Goal: Task Accomplishment & Management: Manage account settings

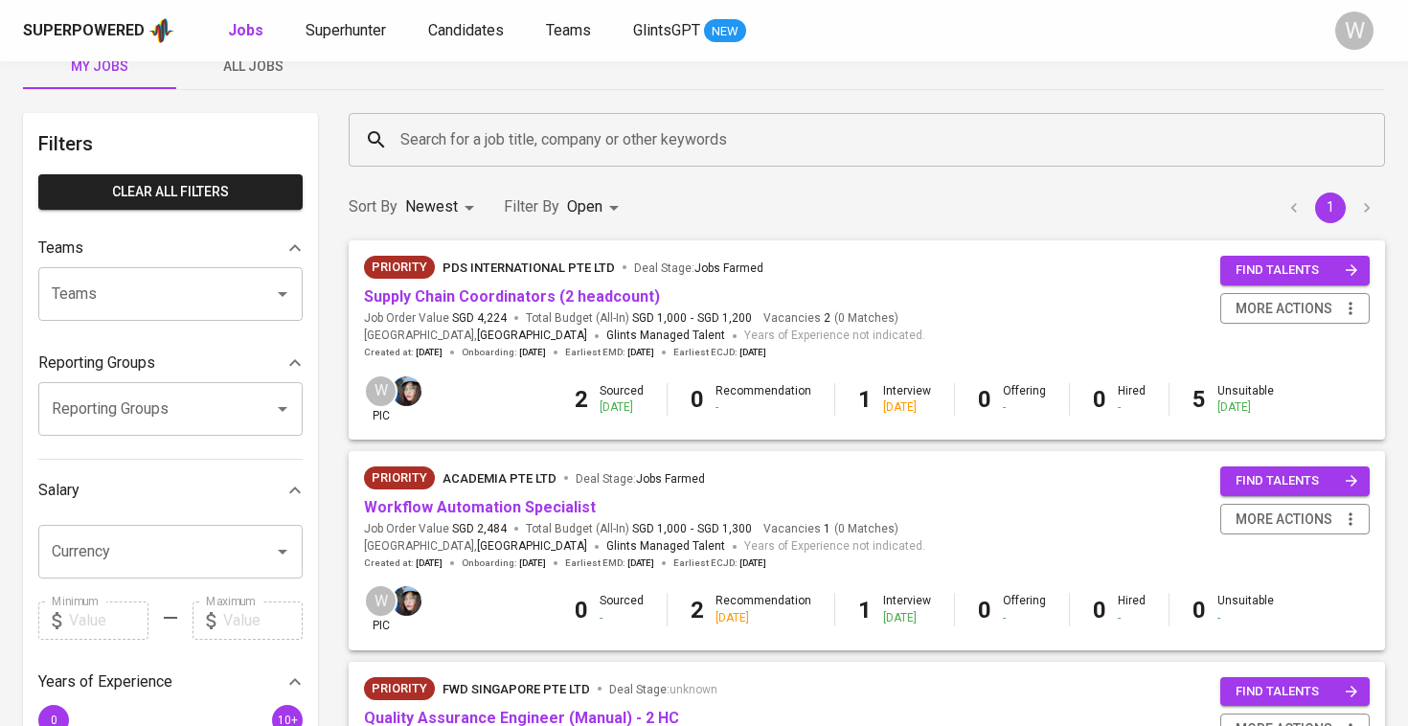
scroll to position [84, 0]
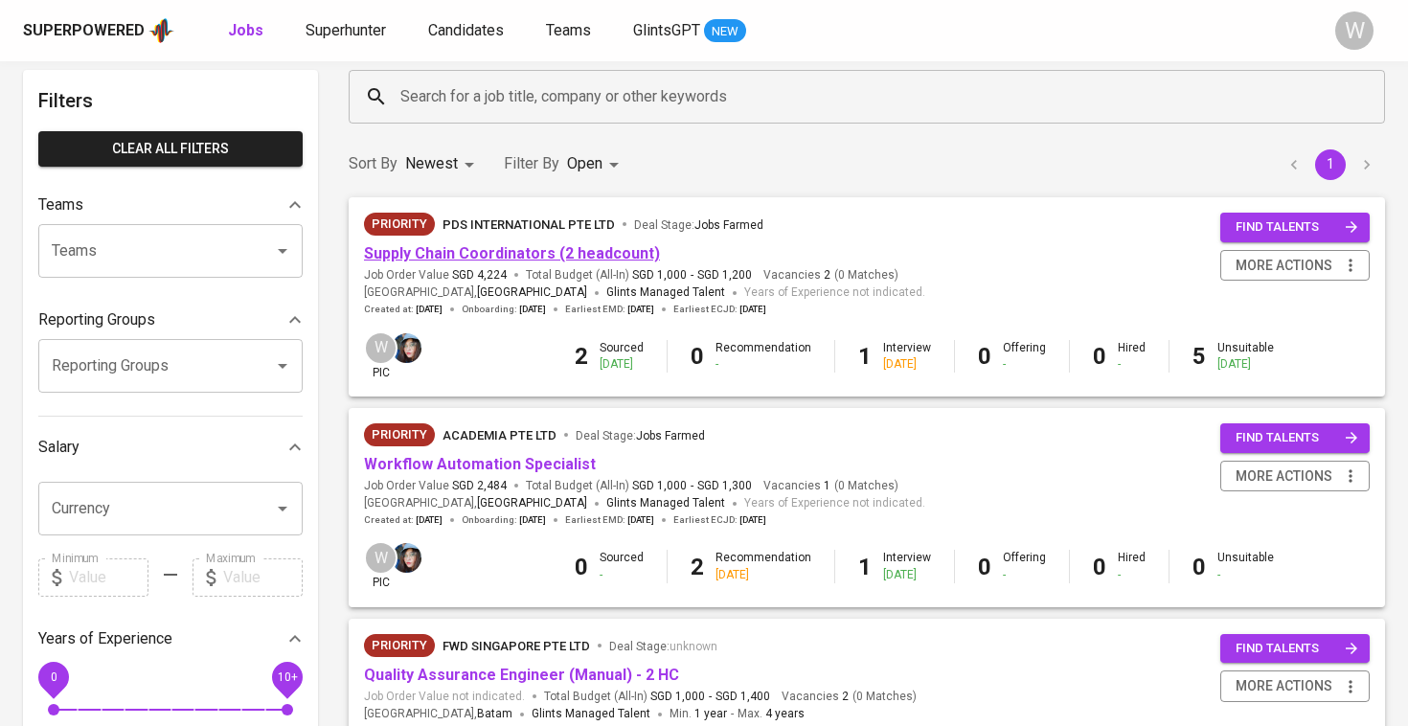
click at [603, 251] on link "Supply Chain Coordinators (2 headcount)" at bounding box center [512, 253] width 296 height 18
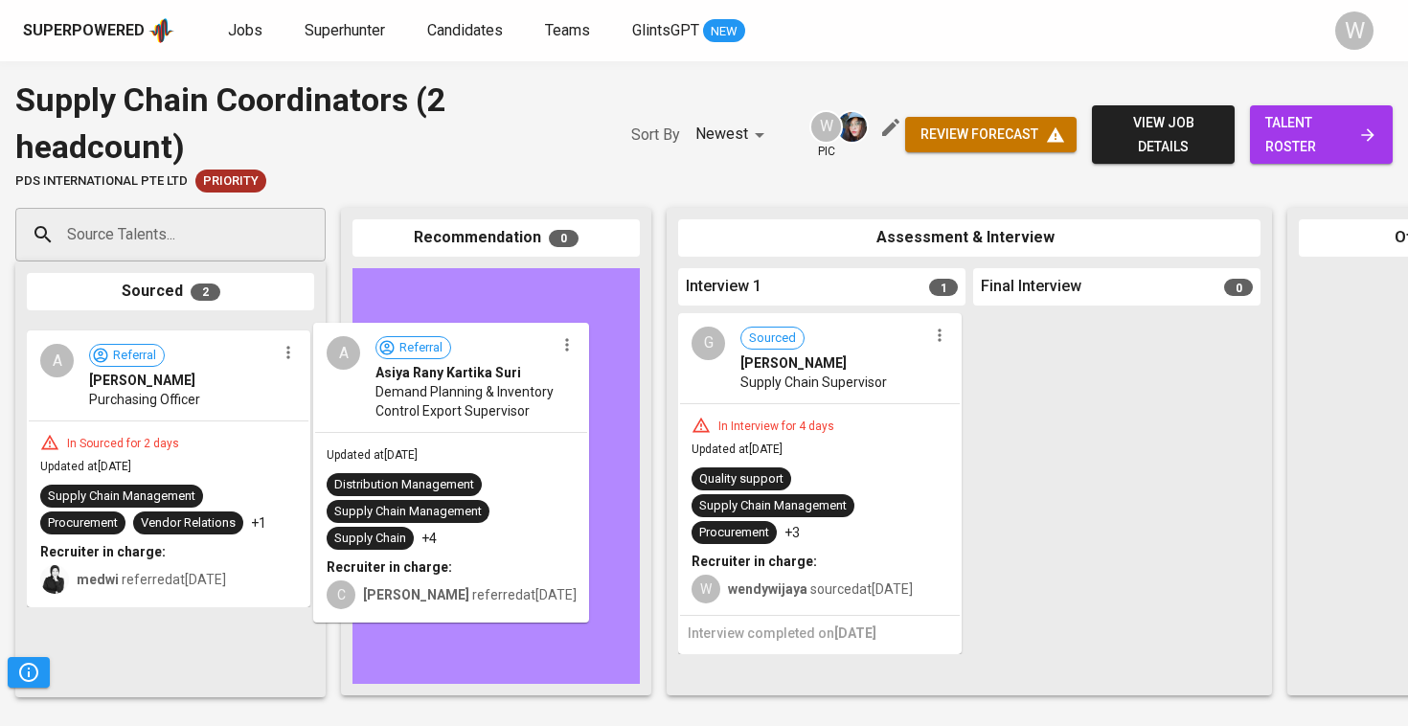
drag, startPoint x: 176, startPoint y: 475, endPoint x: 468, endPoint y: 478, distance: 292.2
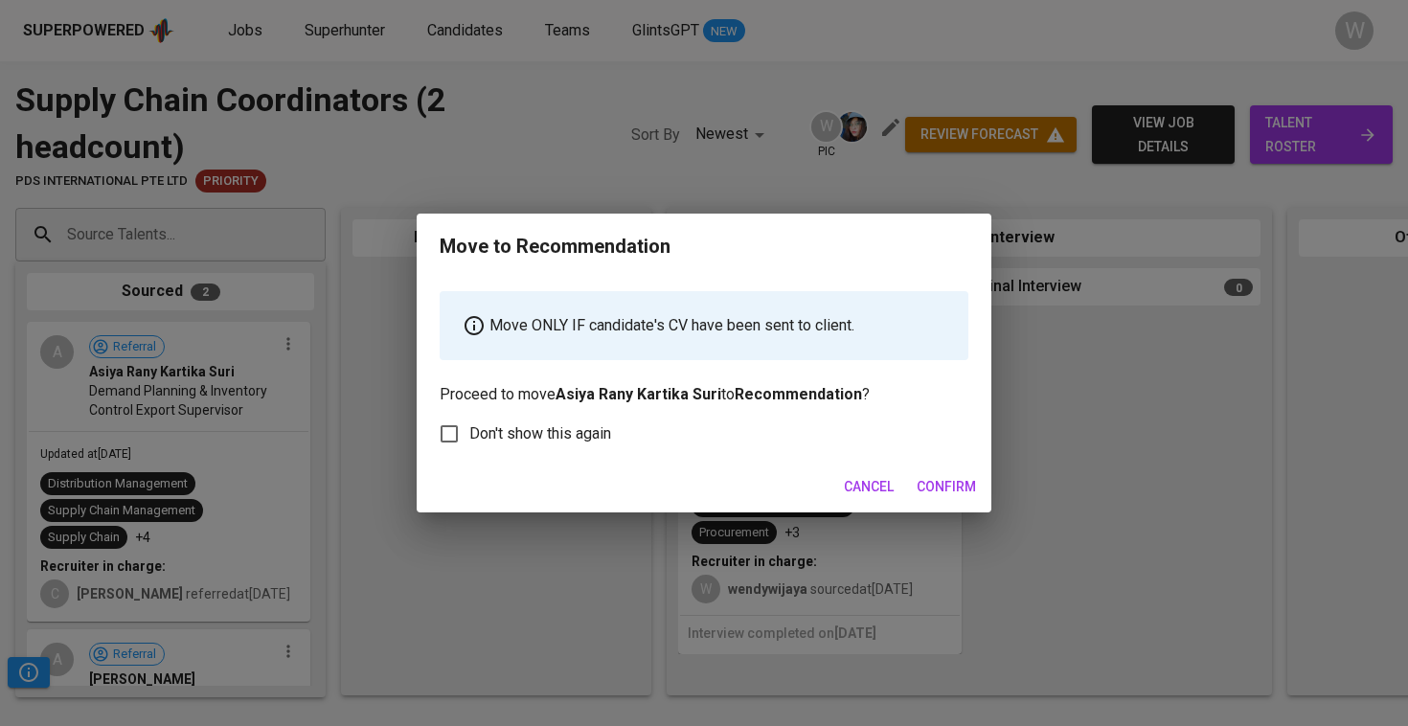
click at [949, 485] on span "Confirm" at bounding box center [946, 487] width 59 height 24
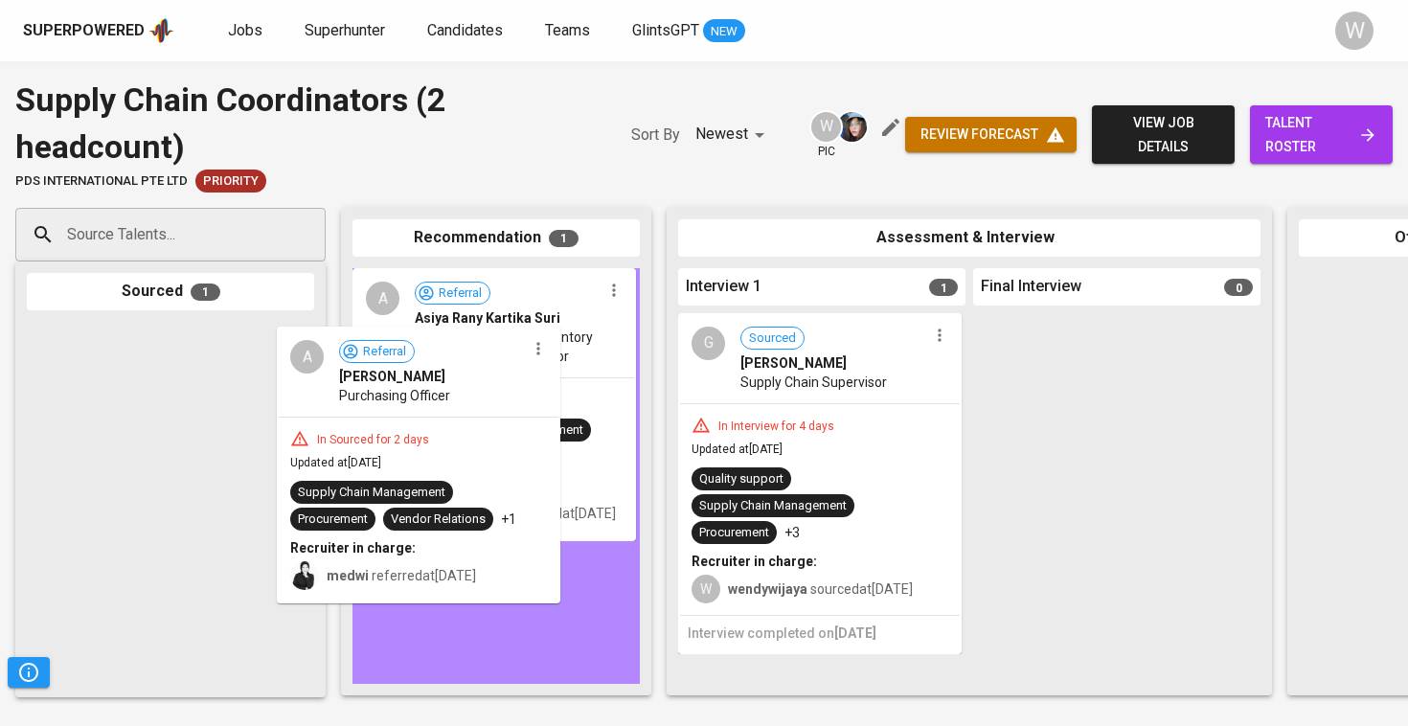
drag, startPoint x: 167, startPoint y: 466, endPoint x: 527, endPoint y: 449, distance: 360.5
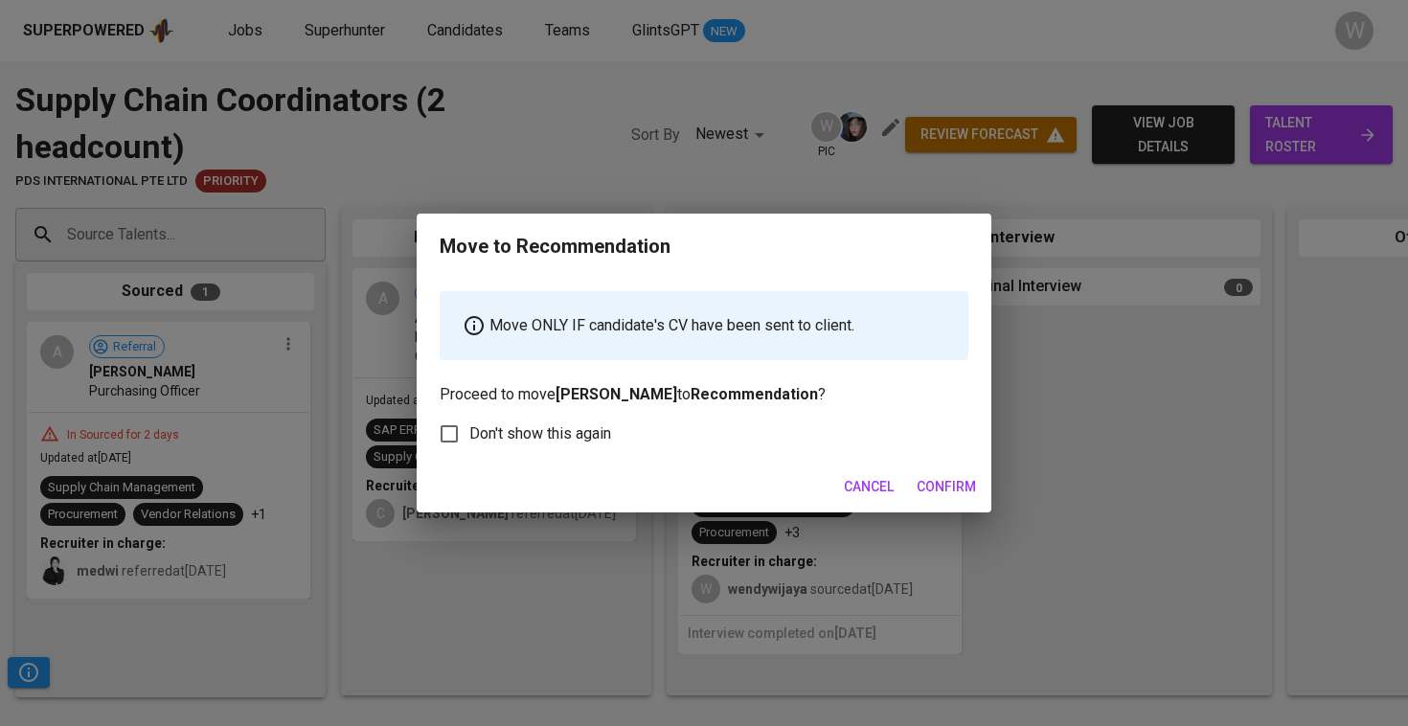
click at [960, 492] on span "Confirm" at bounding box center [946, 487] width 59 height 24
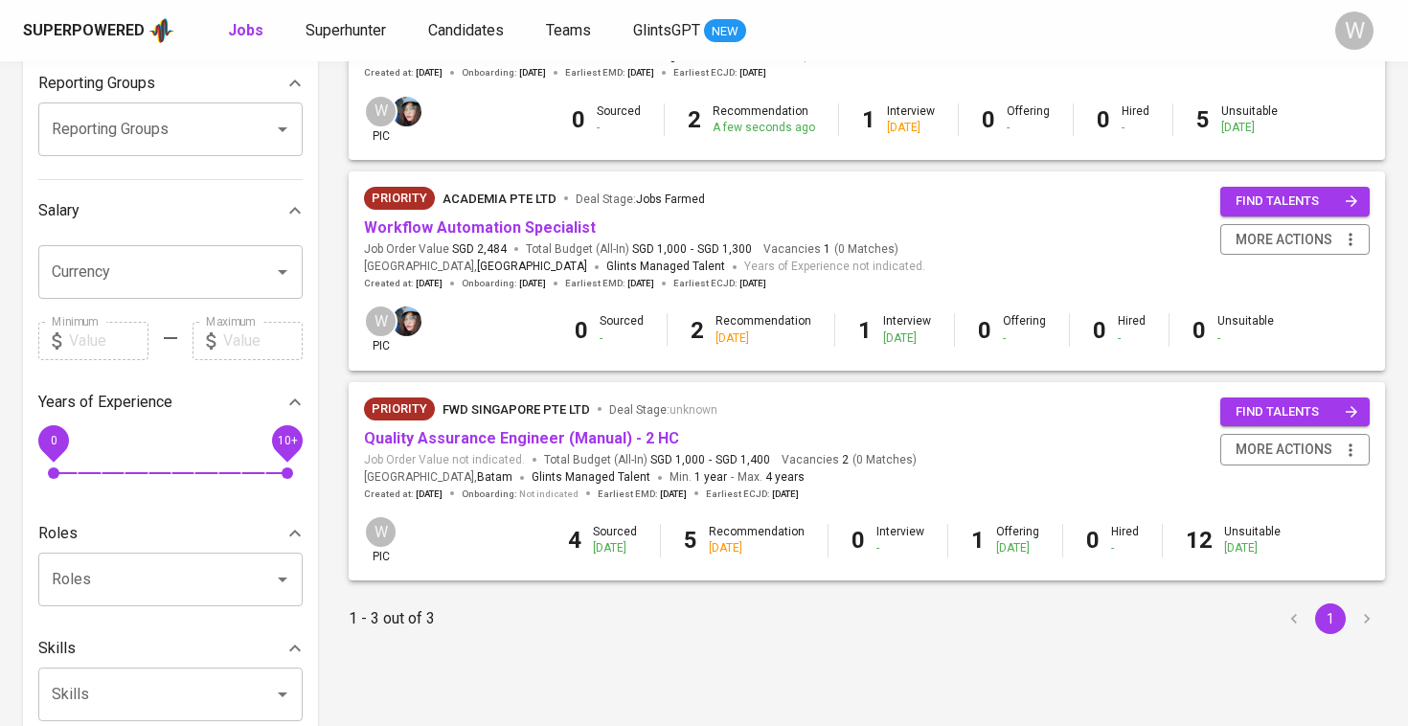
scroll to position [335, 0]
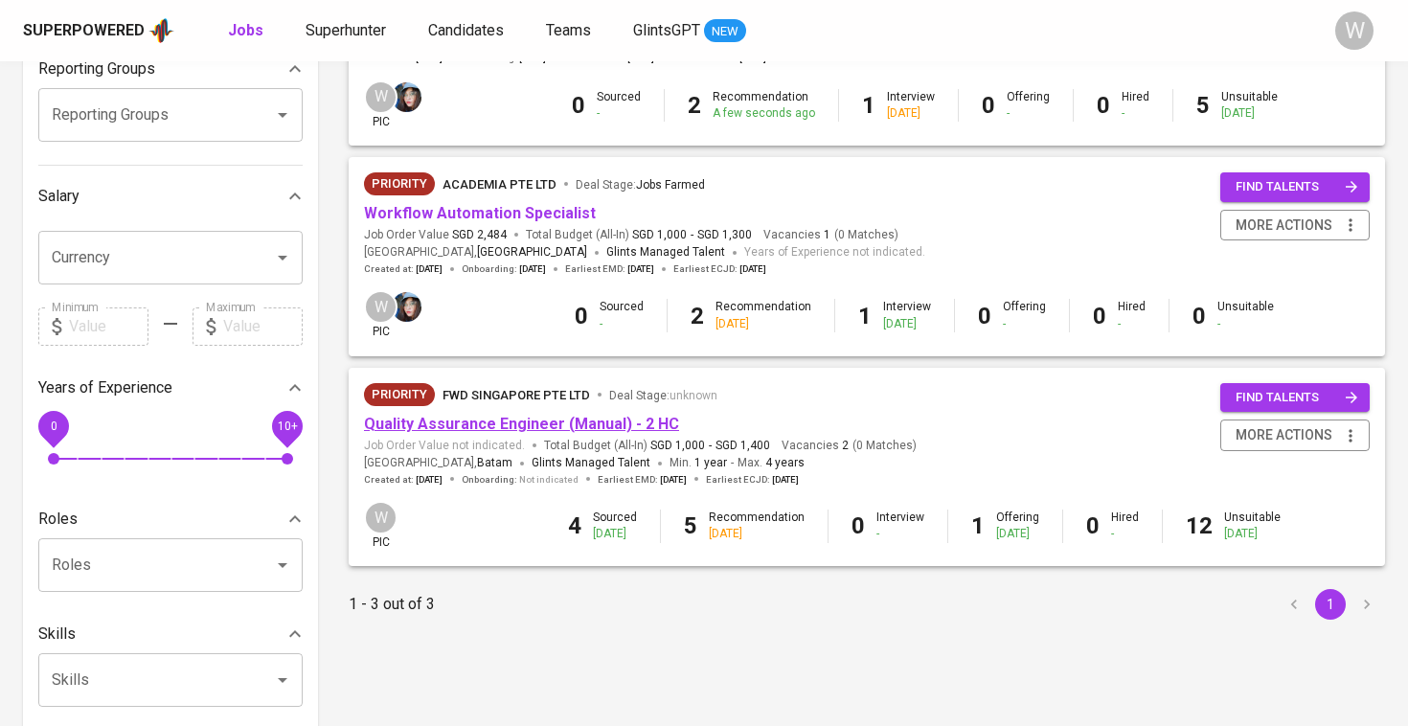
click at [495, 415] on link "Quality Assurance Engineer (Manual) - 2 HC" at bounding box center [521, 424] width 315 height 18
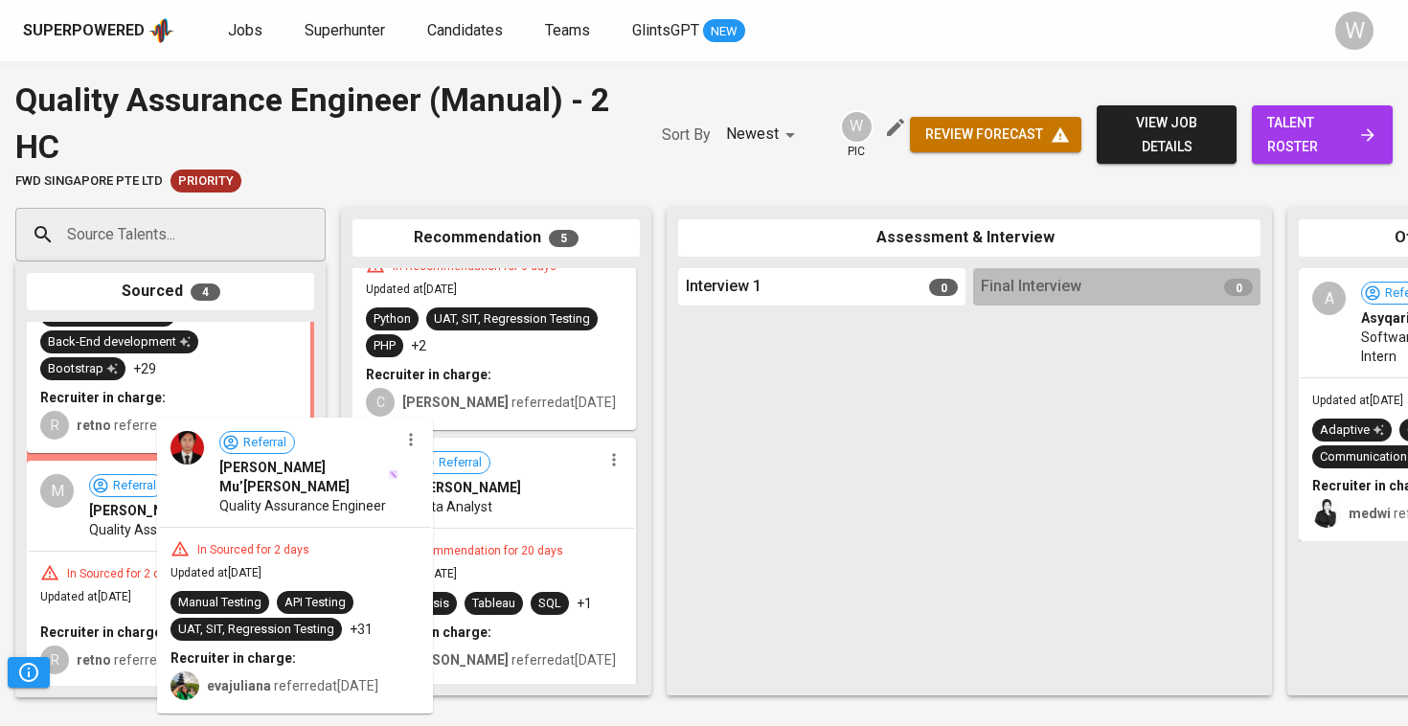
scroll to position [155, 0]
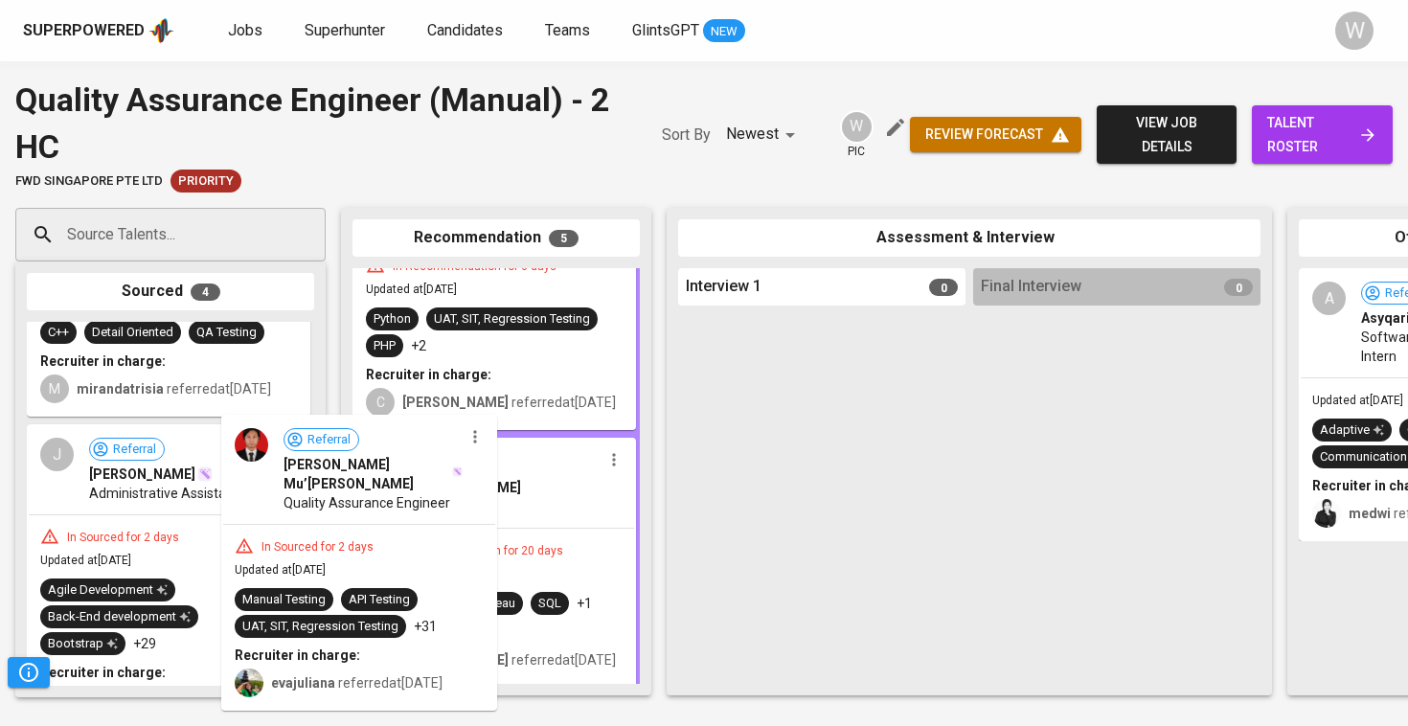
drag, startPoint x: 182, startPoint y: 483, endPoint x: 445, endPoint y: 442, distance: 266.6
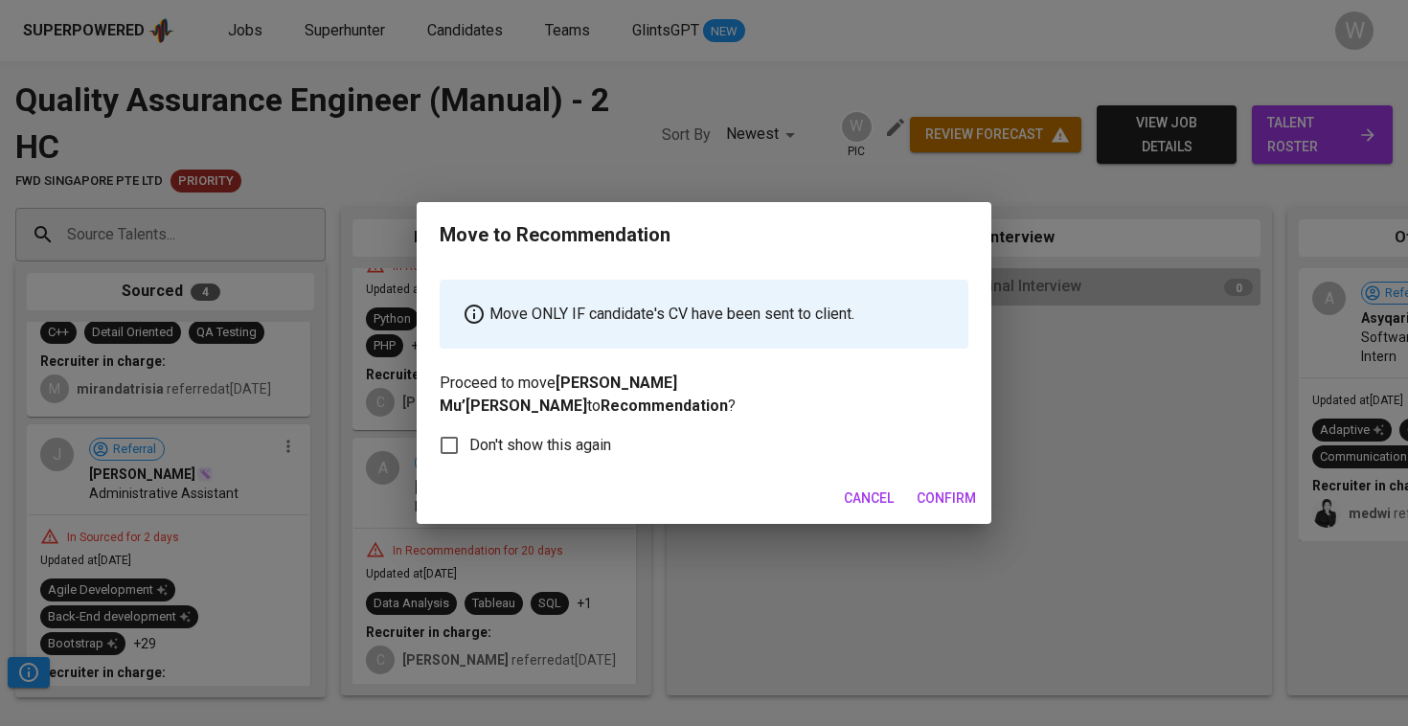
click at [924, 496] on span "Confirm" at bounding box center [946, 499] width 59 height 24
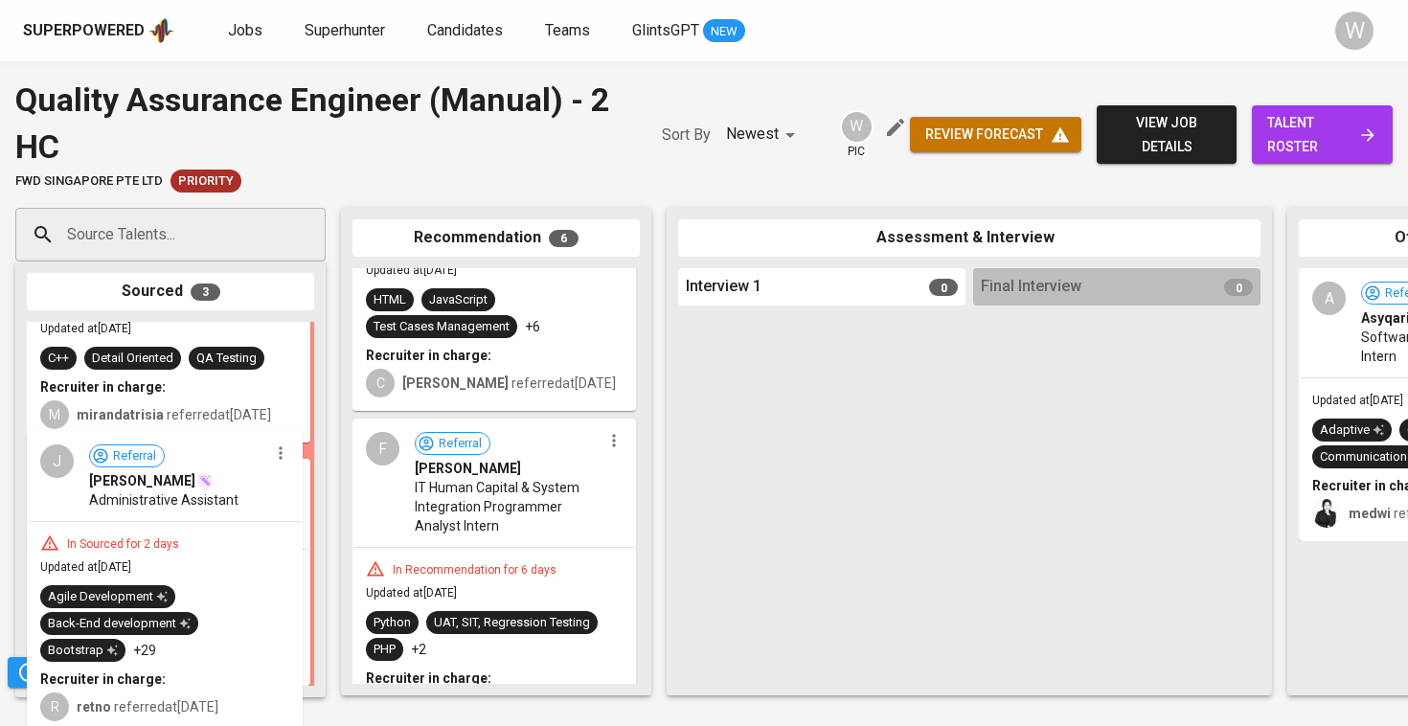
scroll to position [127, 0]
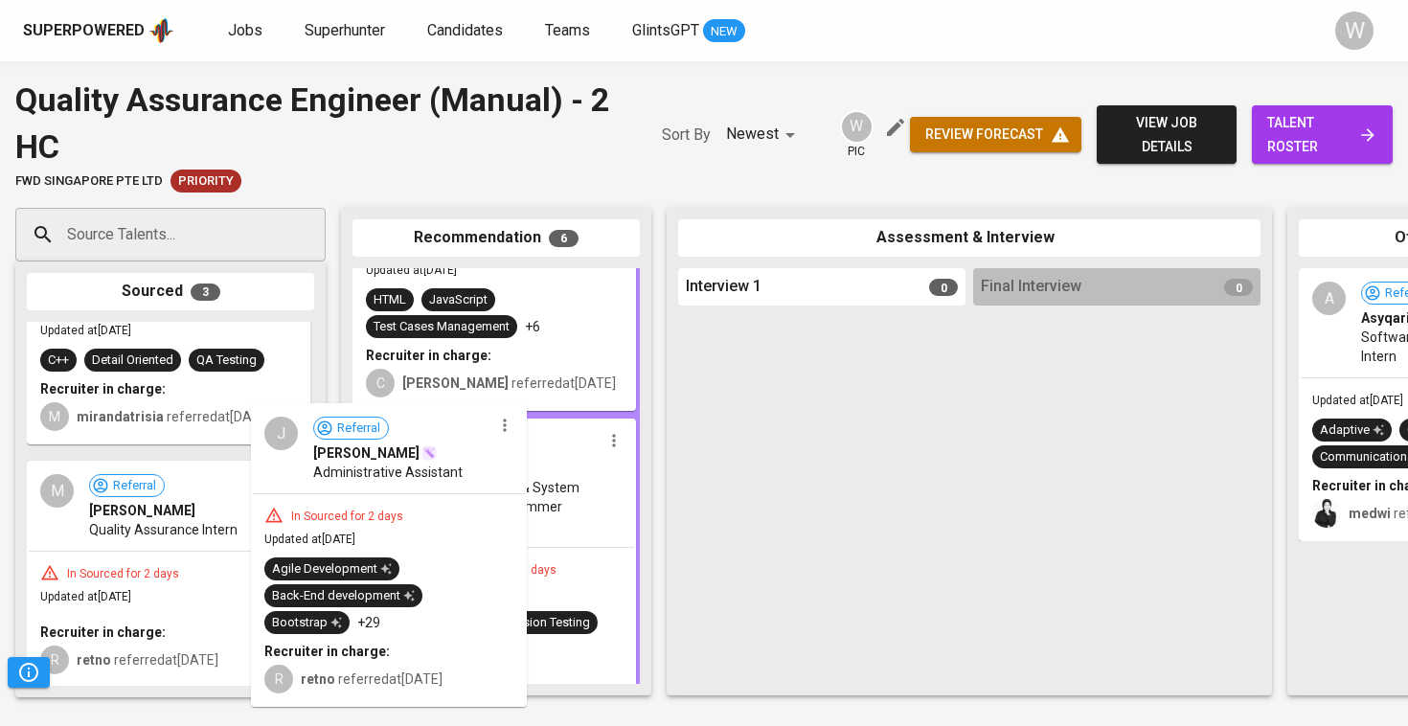
drag, startPoint x: 236, startPoint y: 555, endPoint x: 472, endPoint y: 527, distance: 238.2
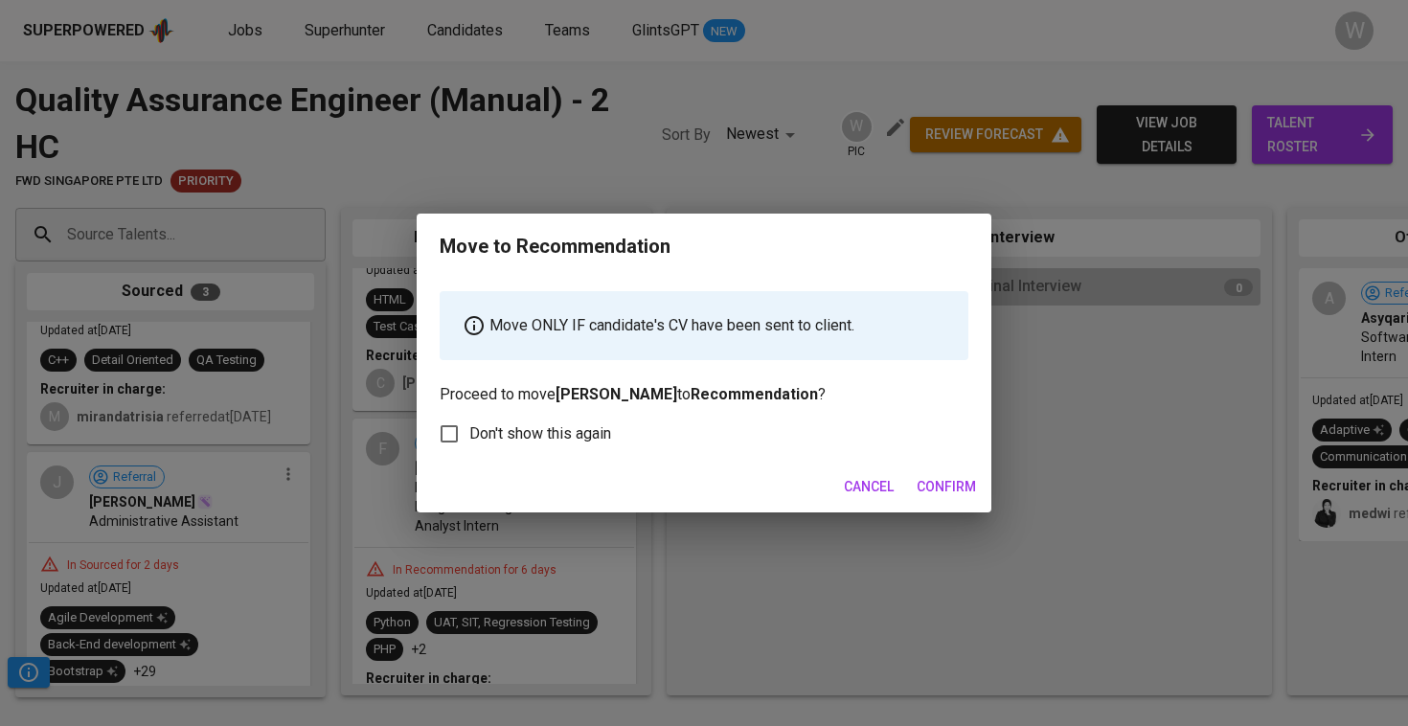
click at [964, 509] on div "Cancel Confirm" at bounding box center [704, 487] width 575 height 51
click at [949, 479] on span "Confirm" at bounding box center [946, 487] width 59 height 24
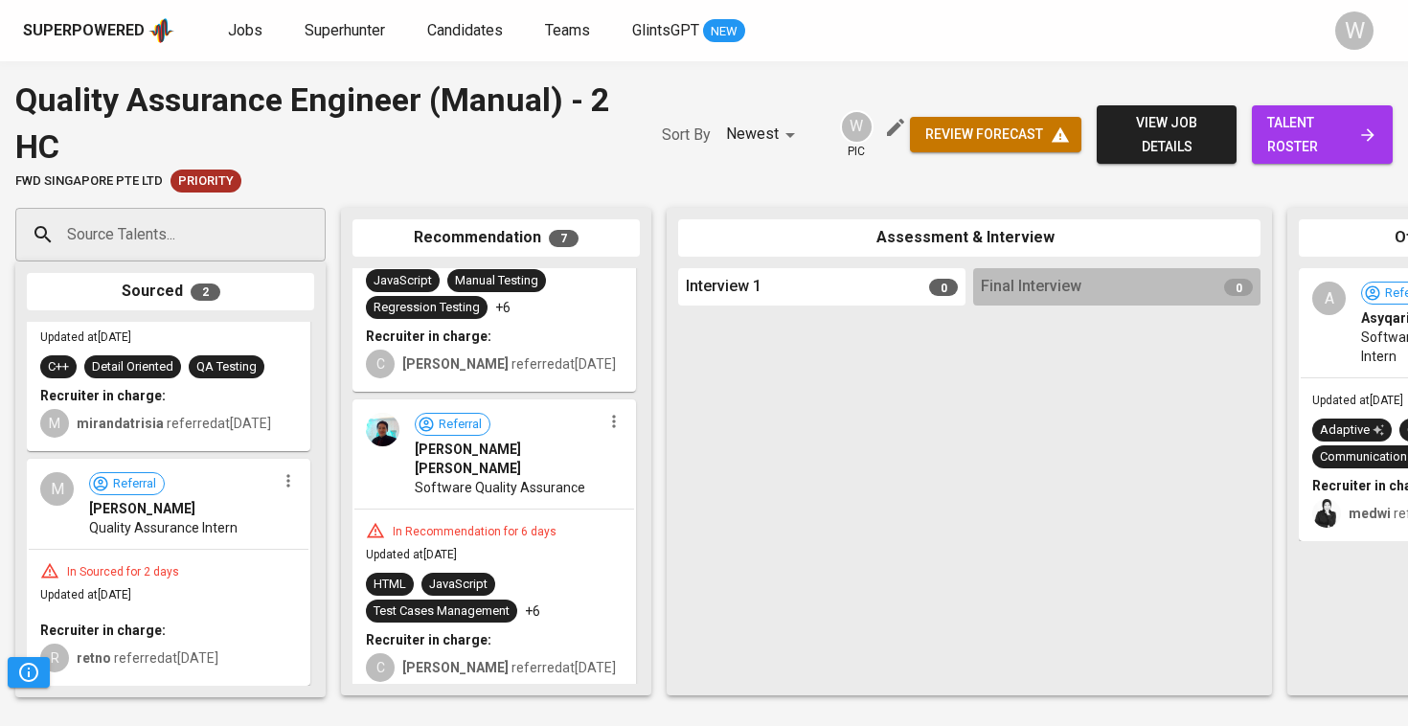
scroll to position [0, 0]
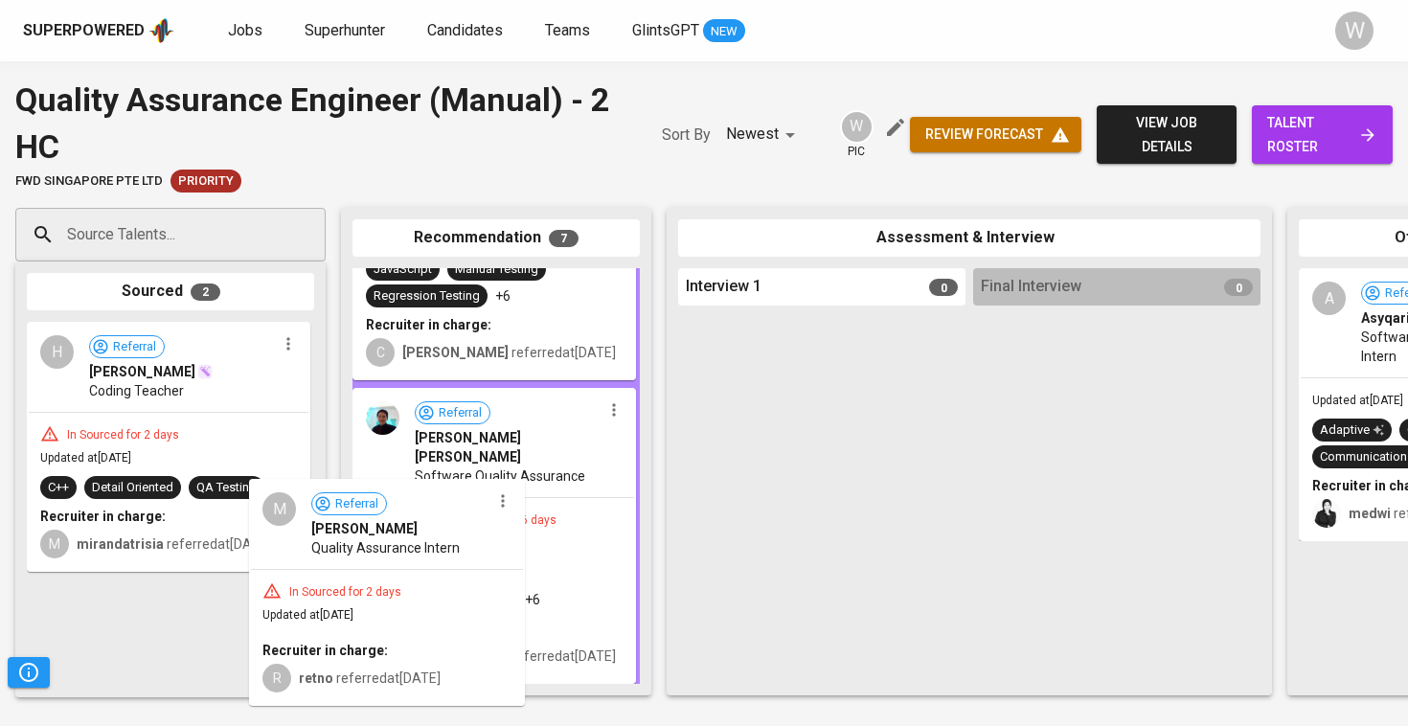
drag, startPoint x: 217, startPoint y: 525, endPoint x: 469, endPoint y: 537, distance: 252.2
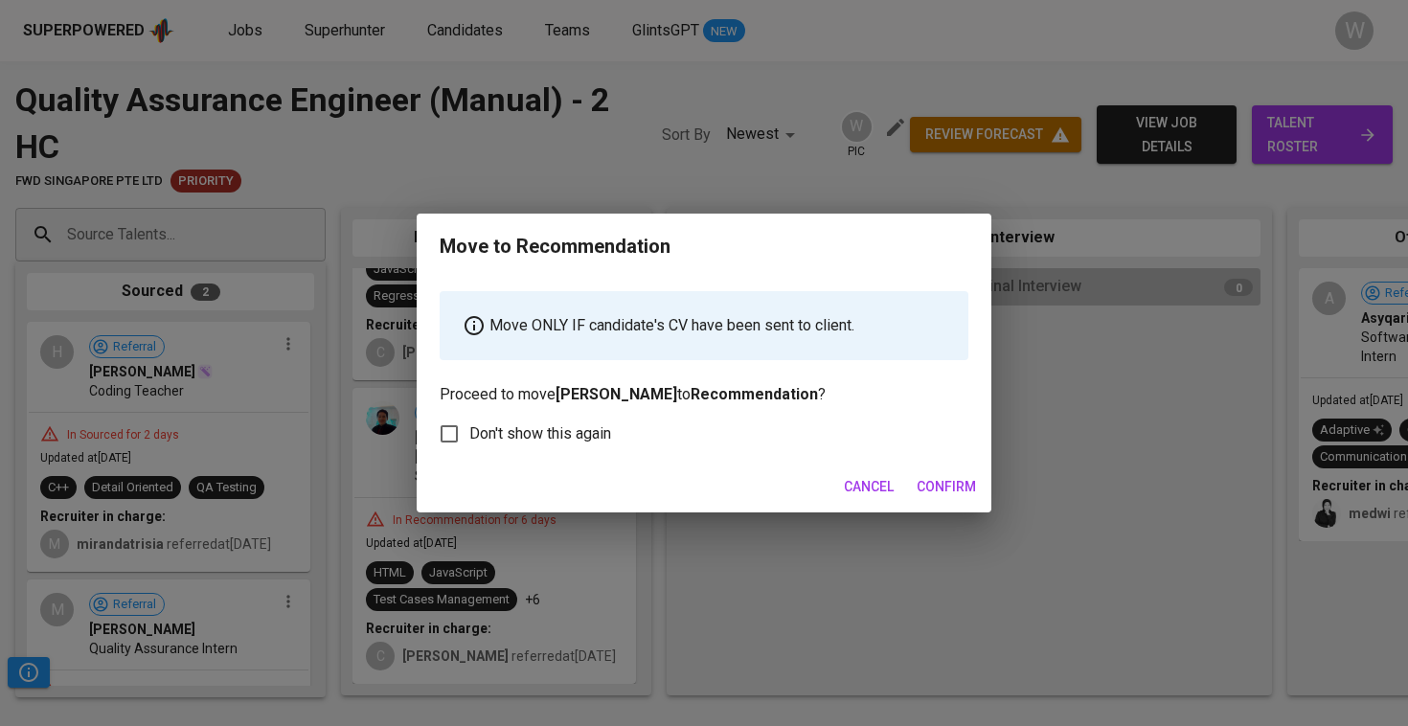
scroll to position [986, 0]
click at [964, 485] on span "Confirm" at bounding box center [946, 487] width 59 height 24
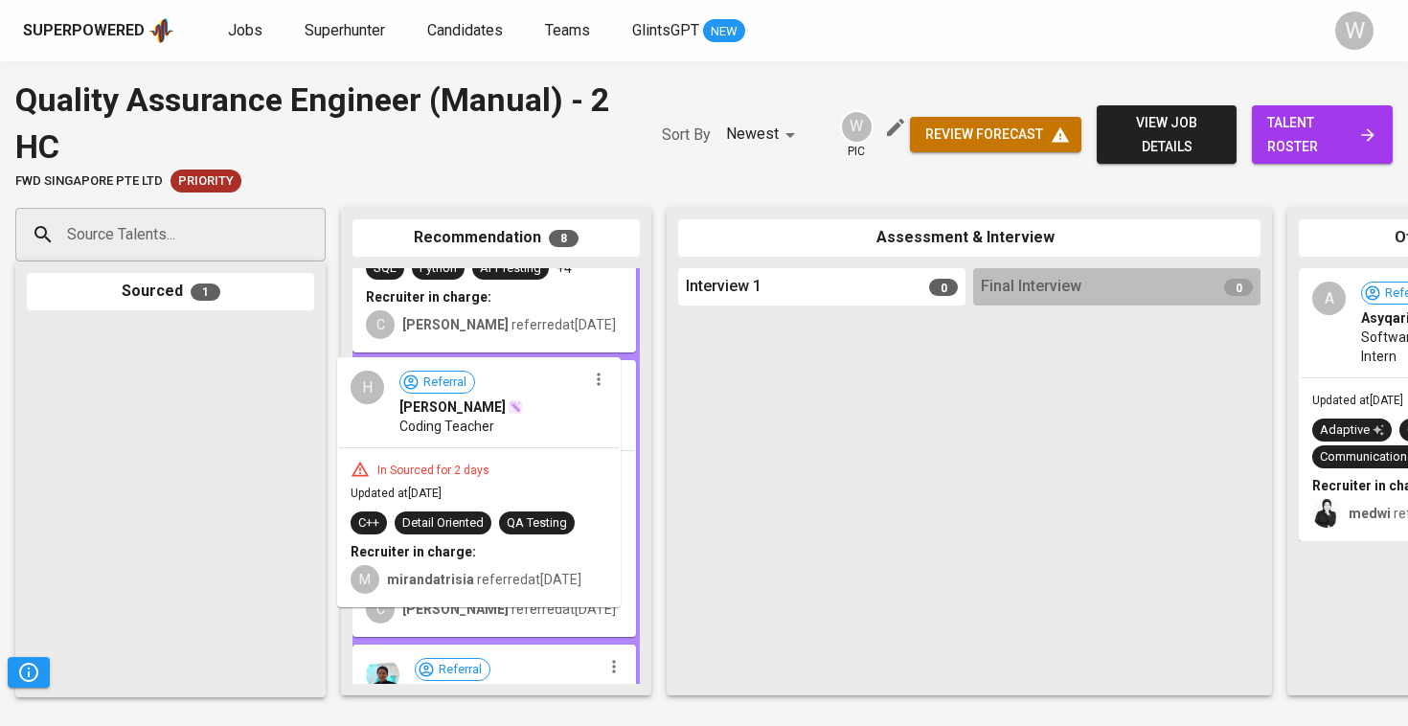
drag, startPoint x: 175, startPoint y: 413, endPoint x: 505, endPoint y: 449, distance: 331.5
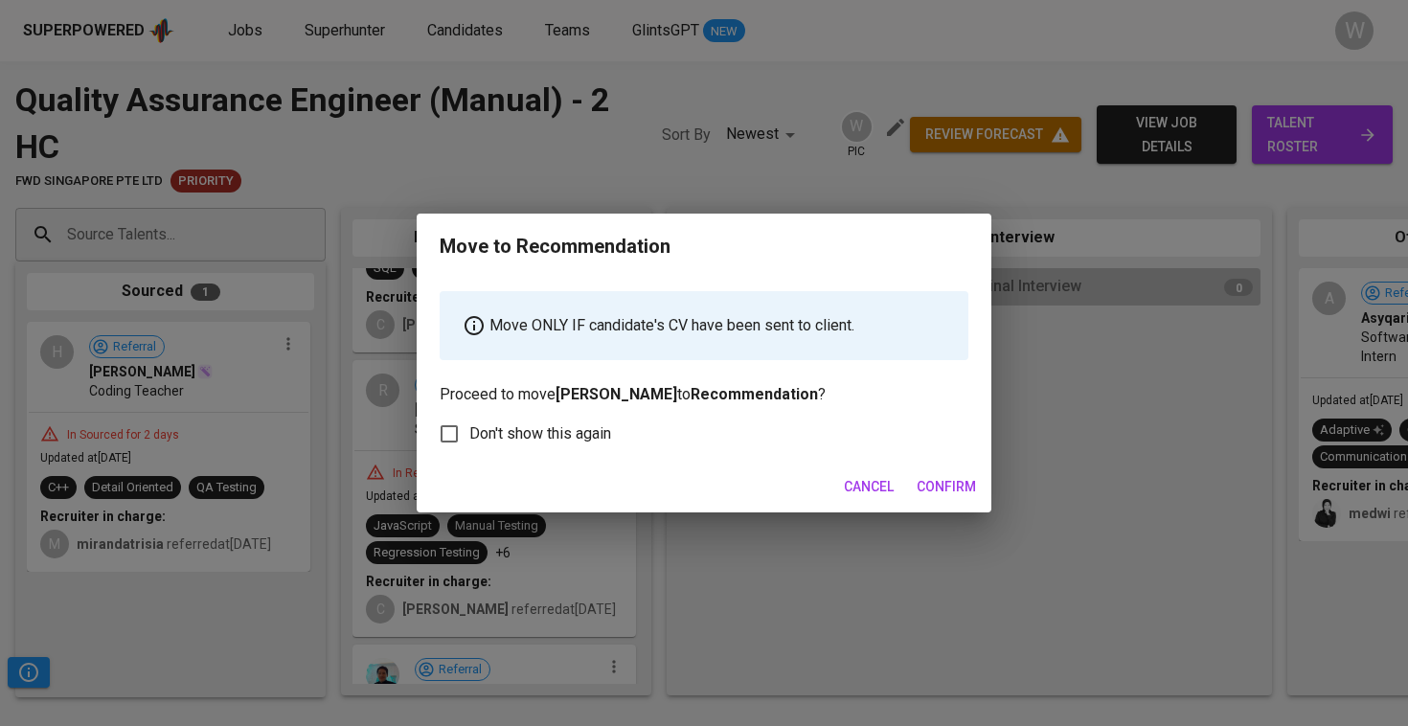
click at [917, 497] on span "Confirm" at bounding box center [946, 487] width 59 height 24
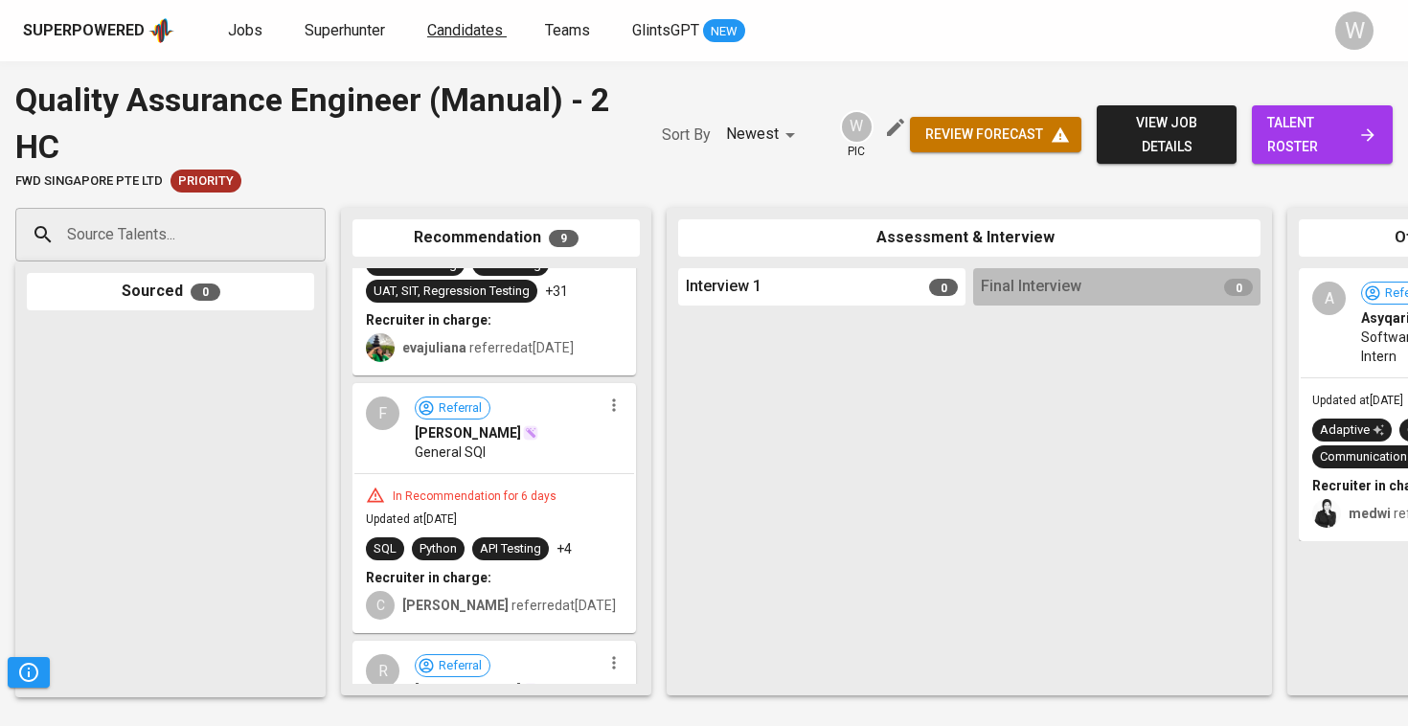
click at [446, 42] on link "Candidates" at bounding box center [467, 31] width 80 height 24
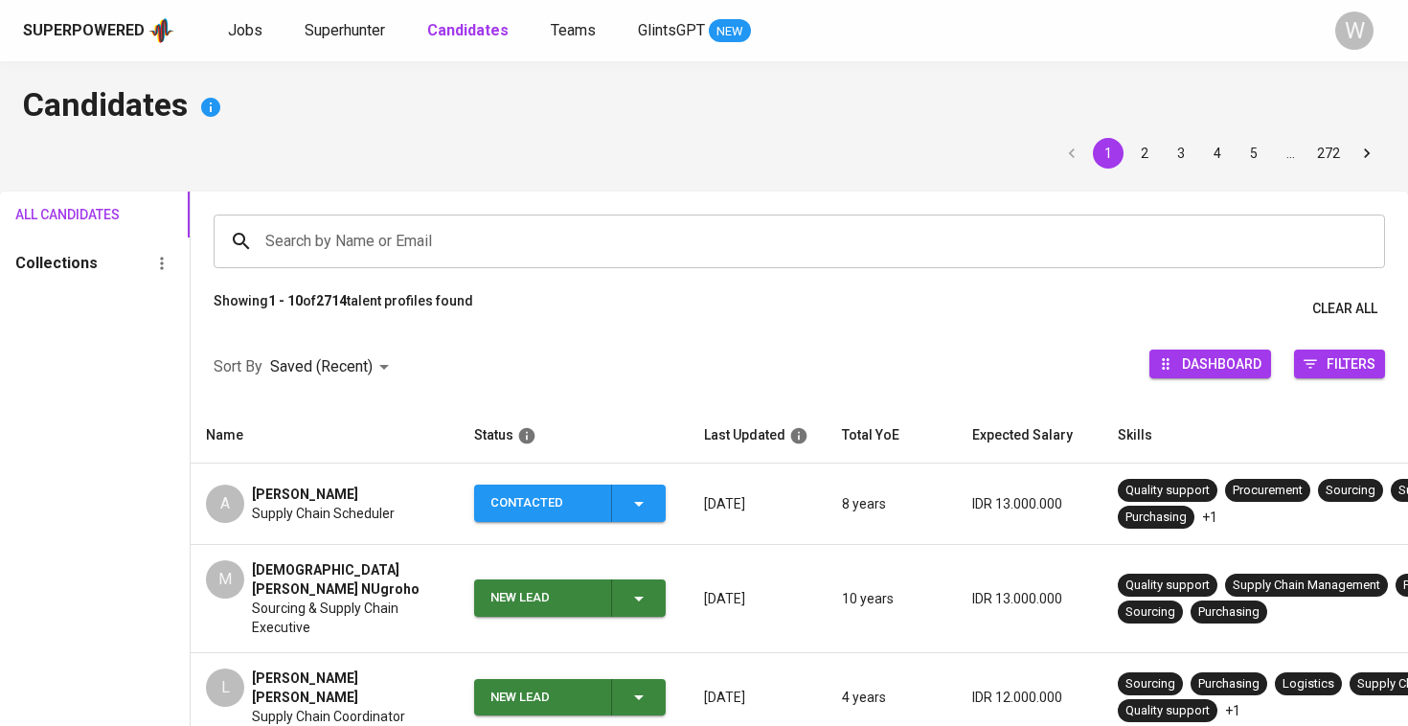
click at [398, 239] on input "Search by Name or Email" at bounding box center [804, 241] width 1087 height 36
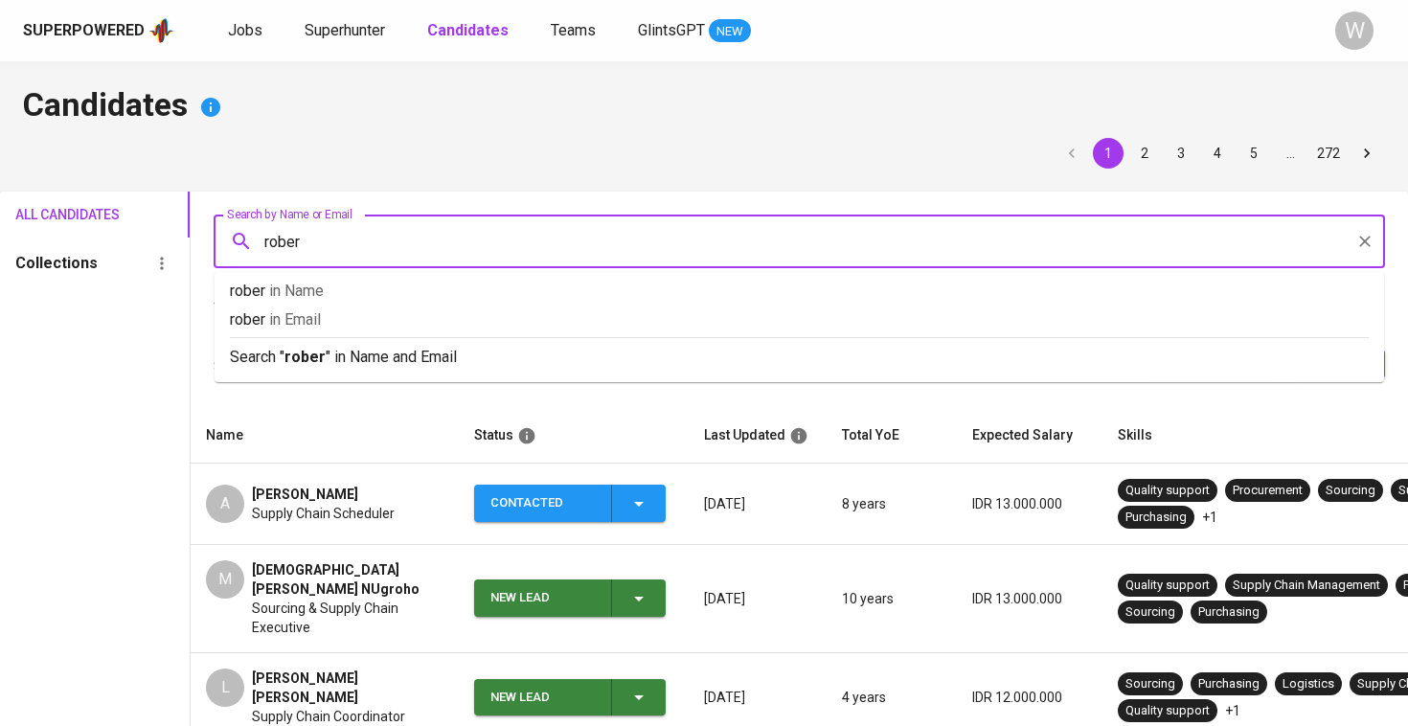
type input "[PERSON_NAME]"
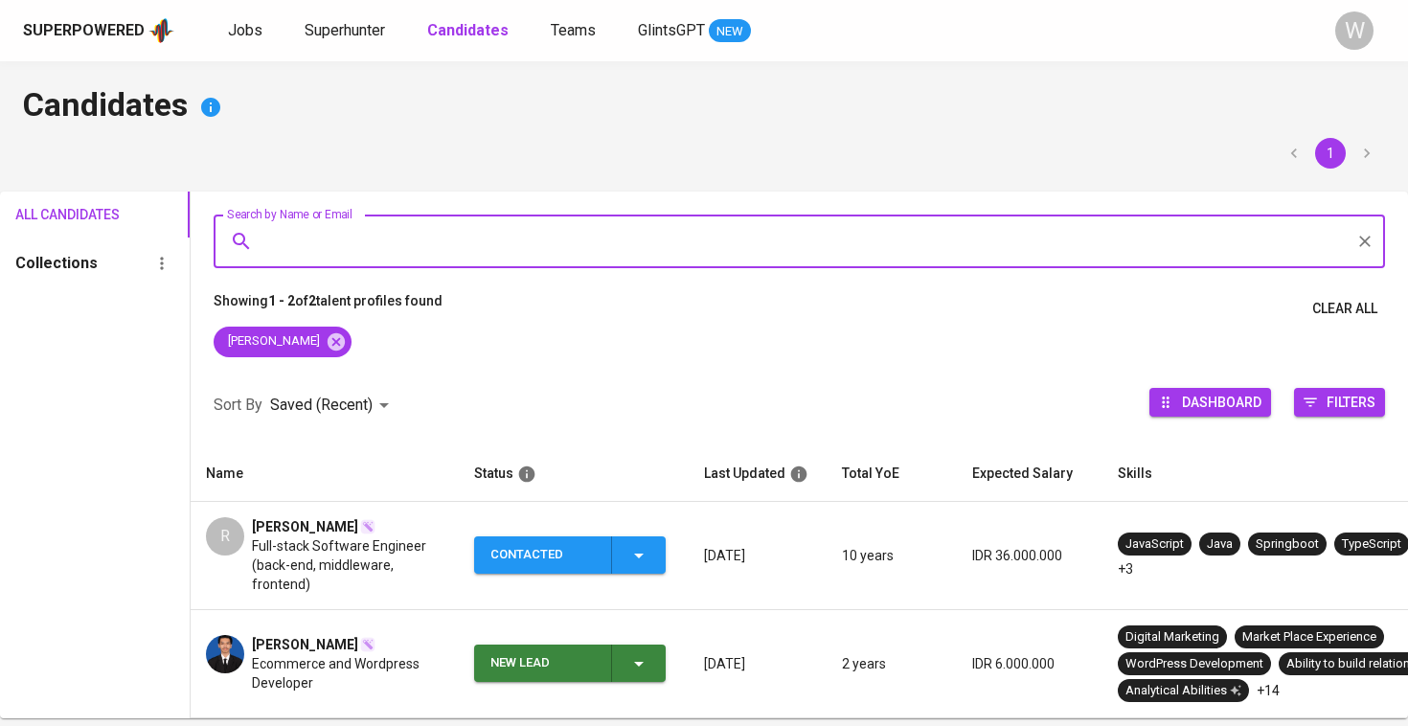
click at [625, 559] on div "Contacted" at bounding box center [570, 554] width 160 height 37
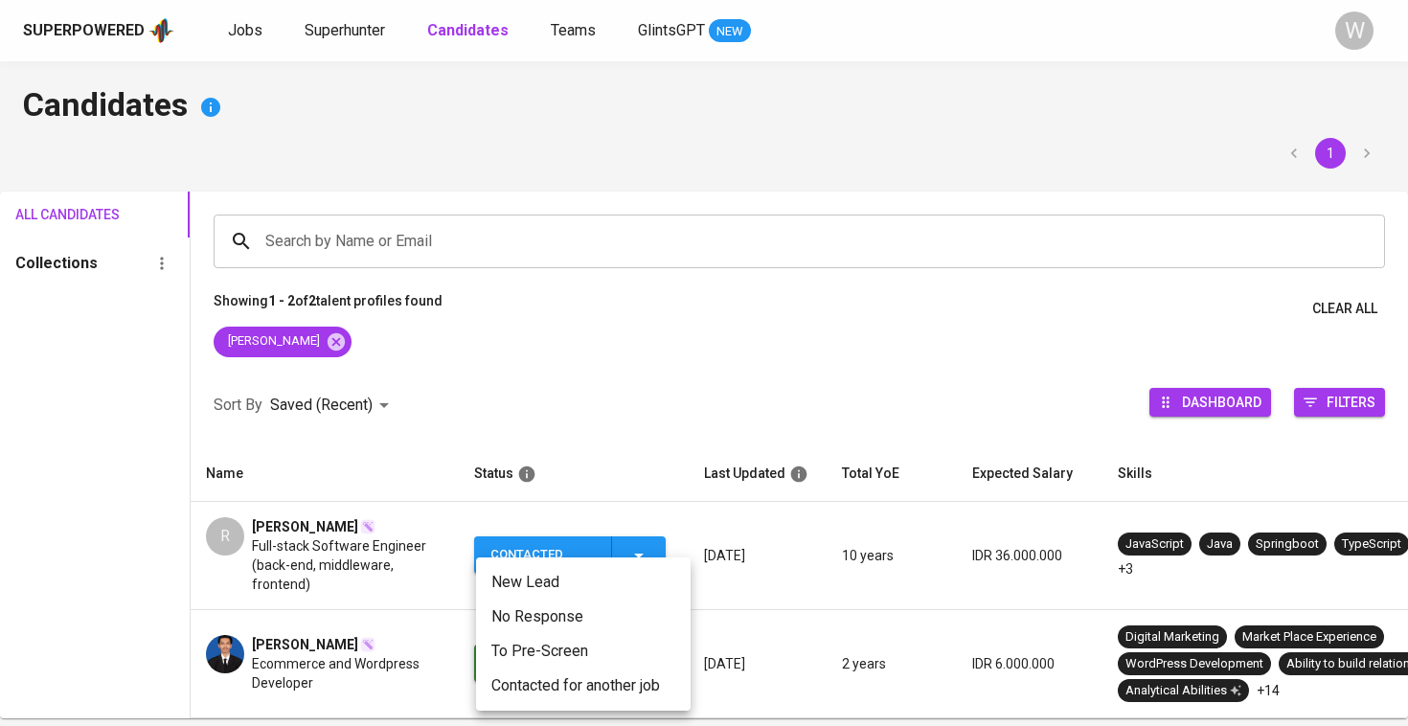
click at [575, 678] on li "Contacted for another job" at bounding box center [583, 686] width 215 height 34
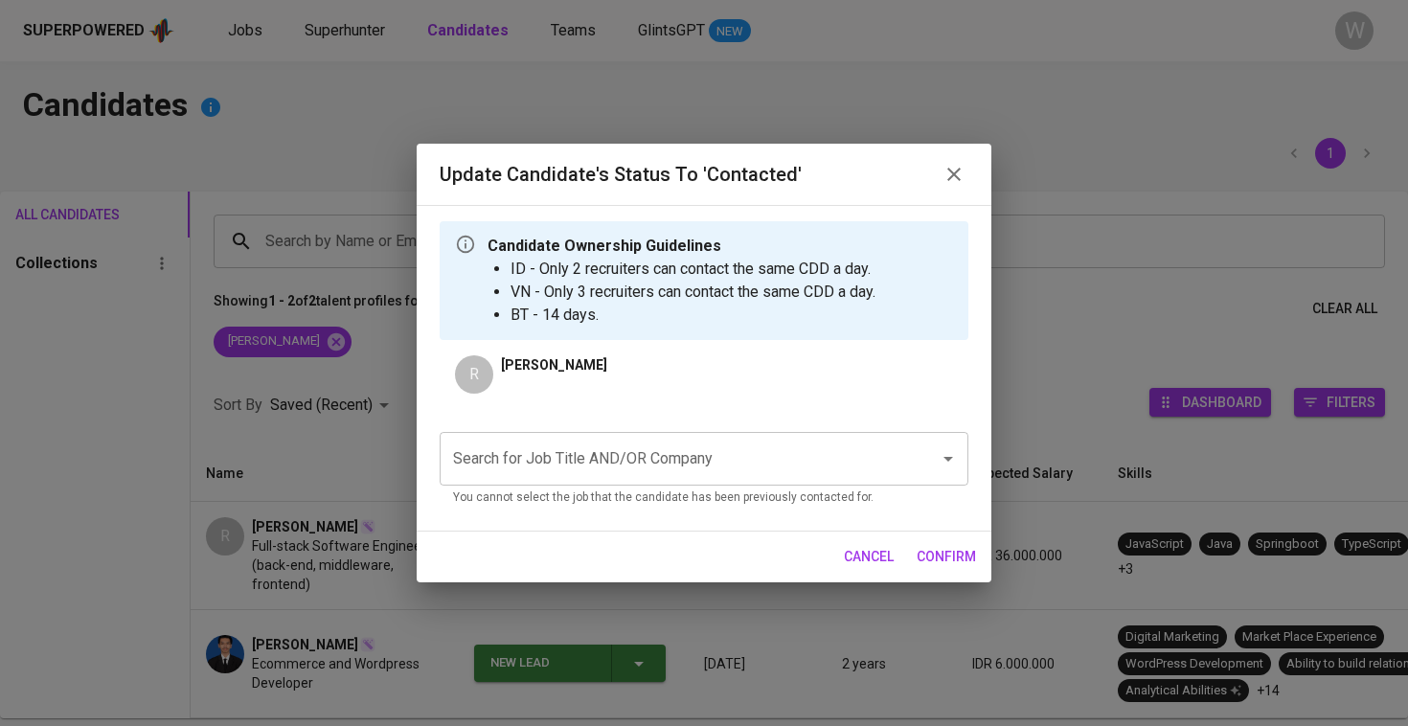
click at [619, 444] on input "Search for Job Title AND/OR Company" at bounding box center [677, 459] width 458 height 36
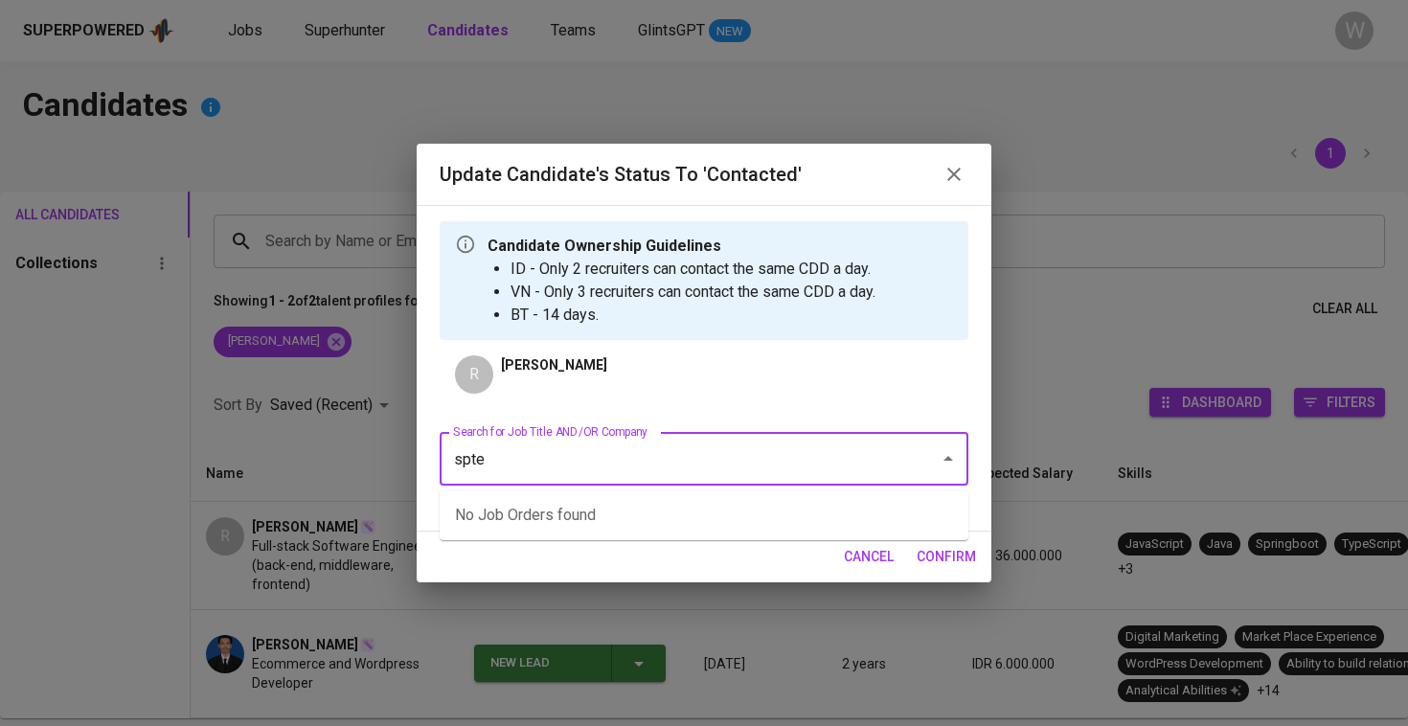
type input "sptel"
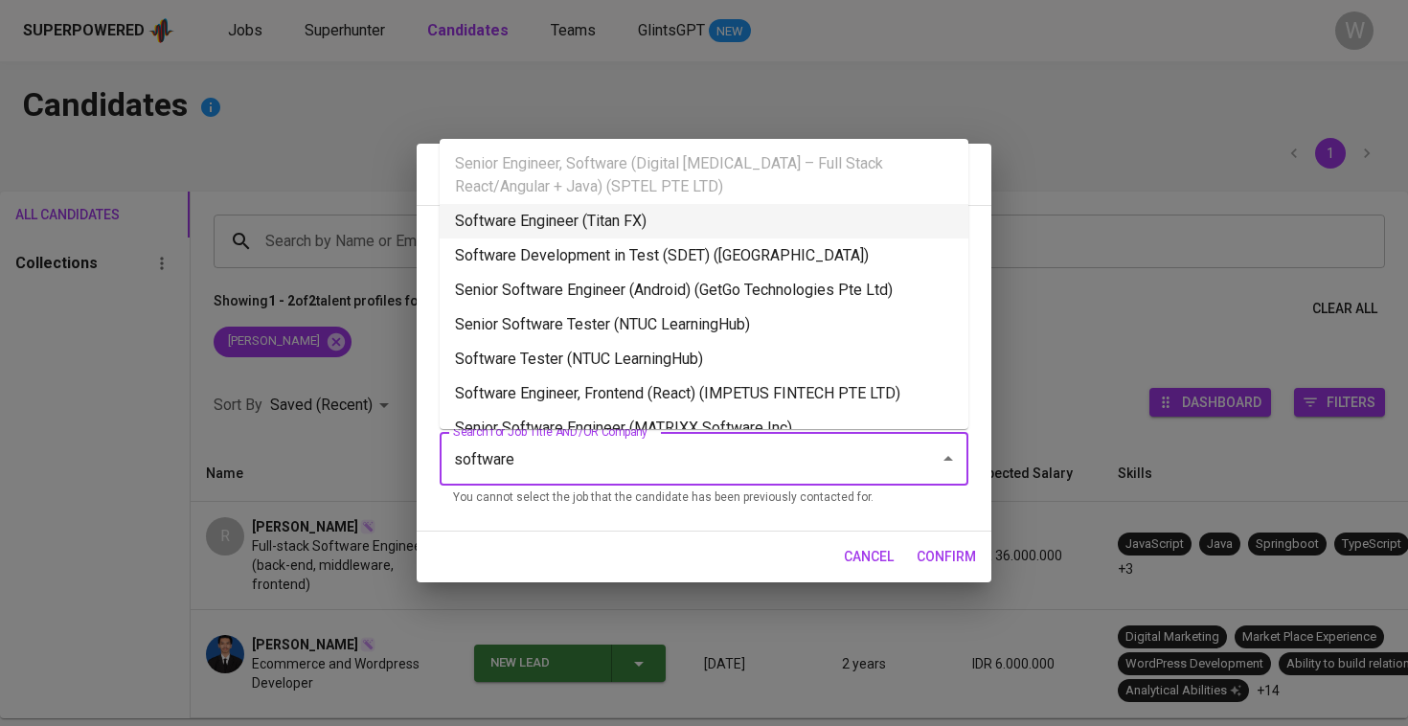
click at [631, 215] on li "Software Engineer (Titan FX)" at bounding box center [704, 221] width 529 height 34
type input "software"
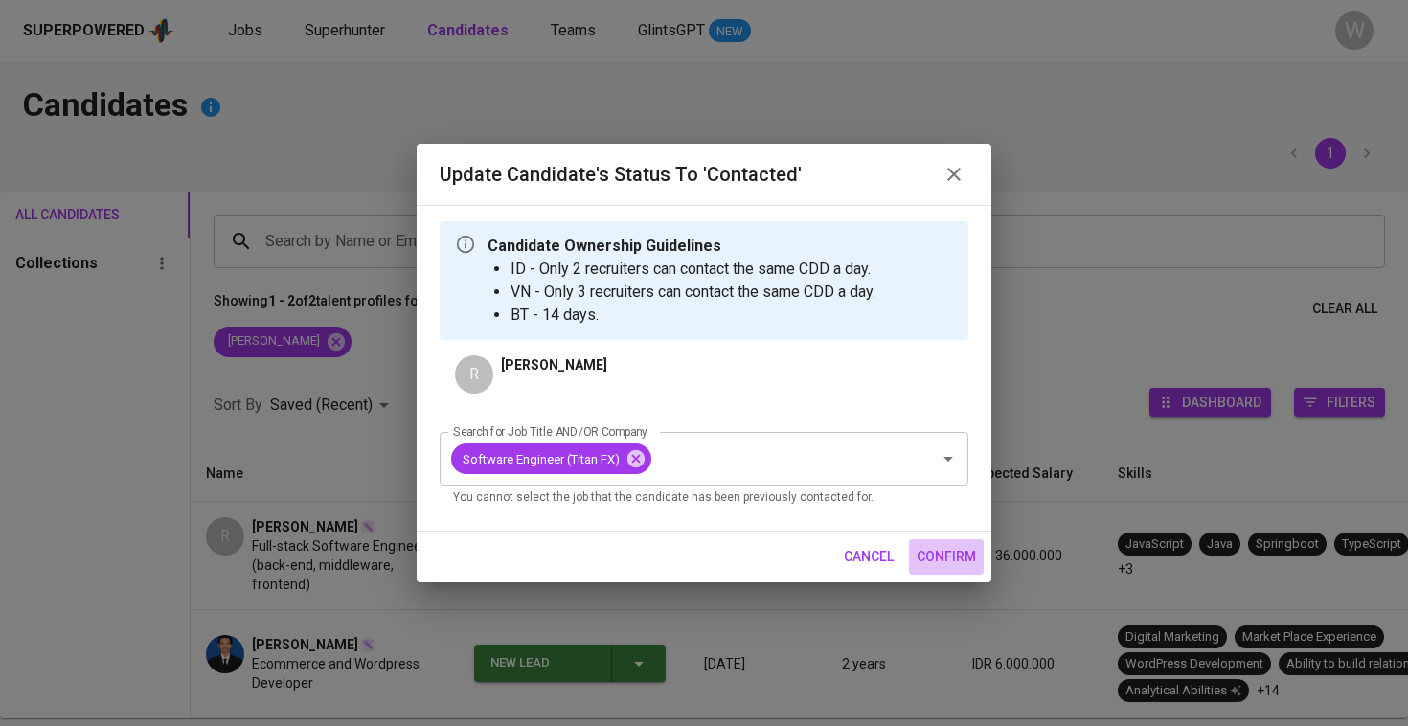
click at [951, 548] on span "confirm" at bounding box center [946, 557] width 59 height 24
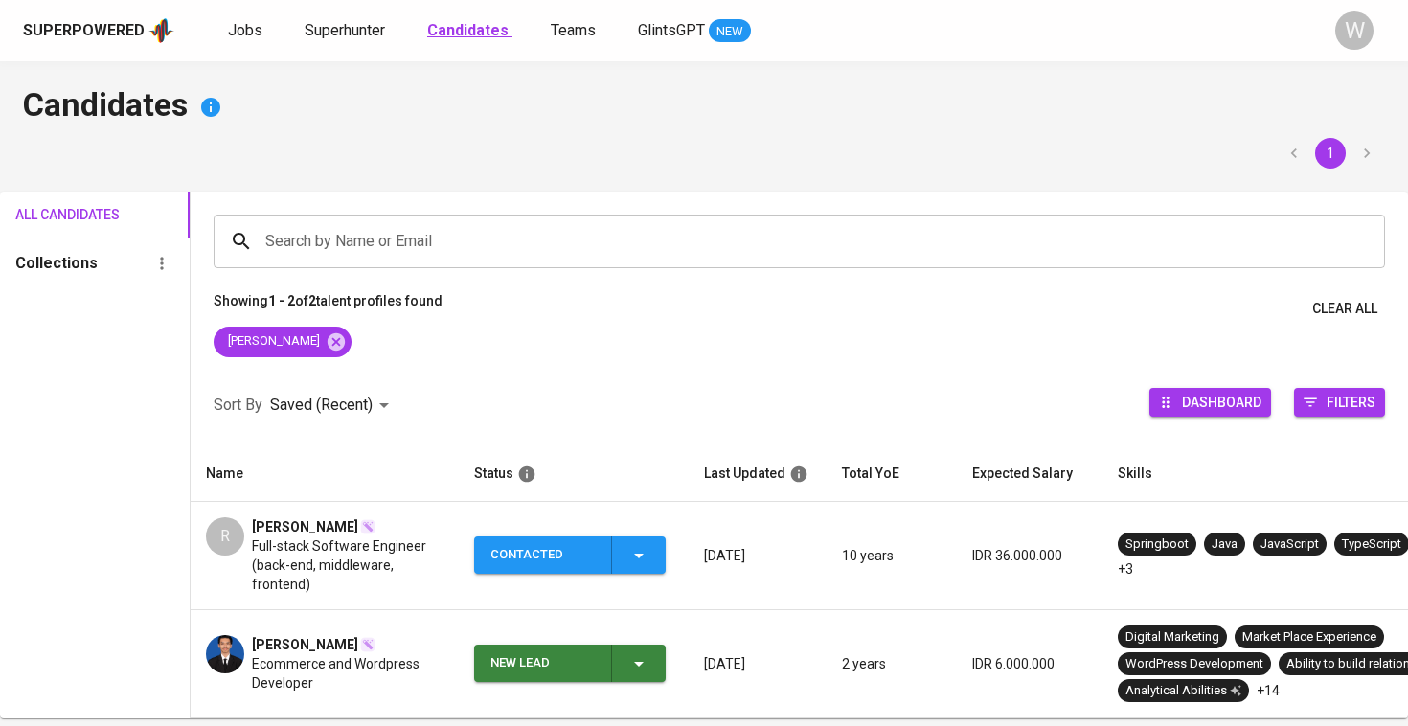
click at [431, 38] on b "Candidates" at bounding box center [467, 30] width 81 height 18
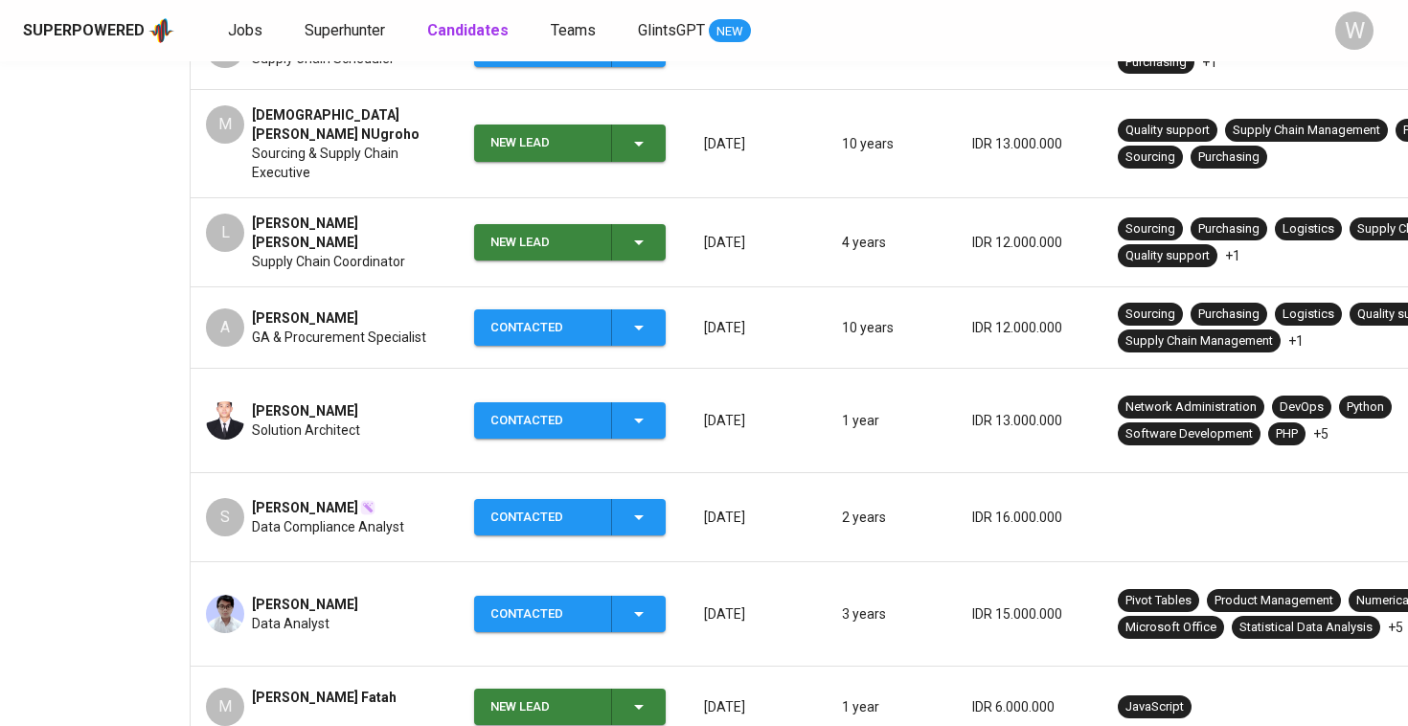
scroll to position [458, 0]
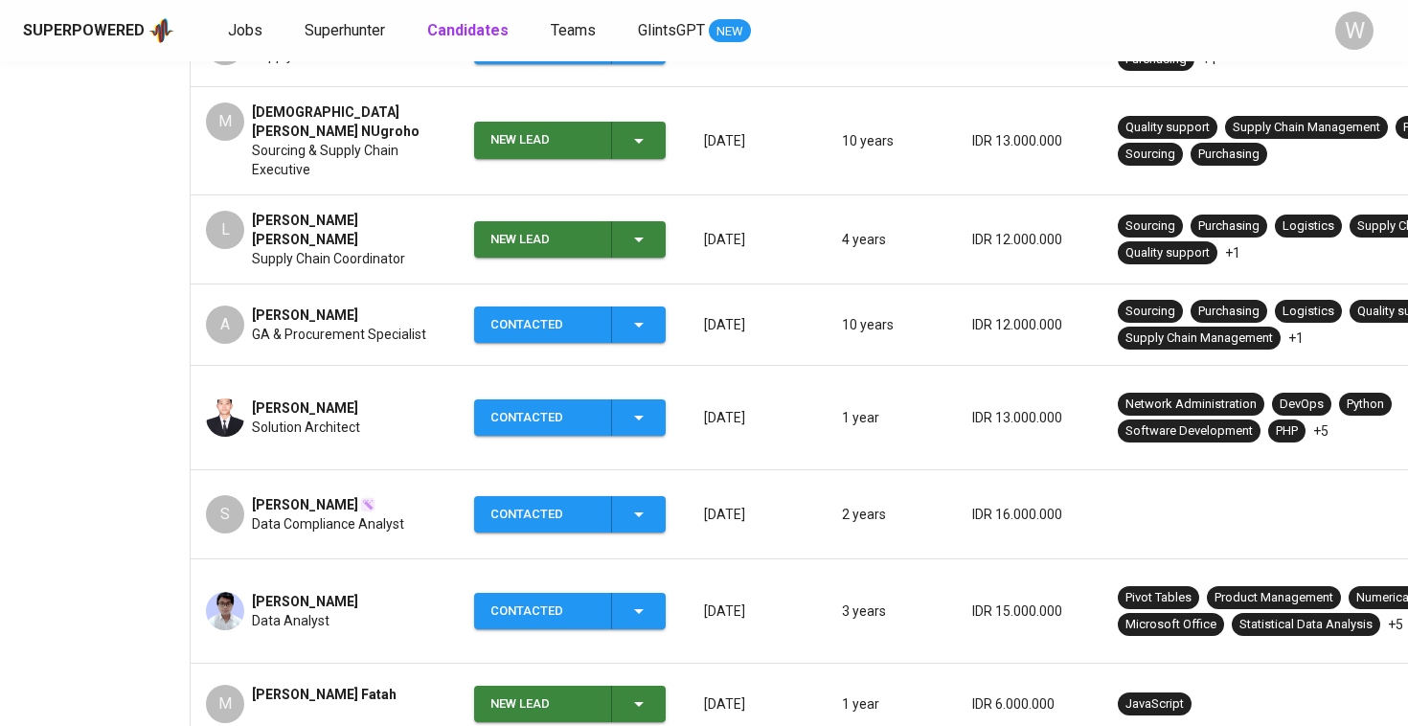
click at [647, 228] on icon "button" at bounding box center [638, 239] width 23 height 23
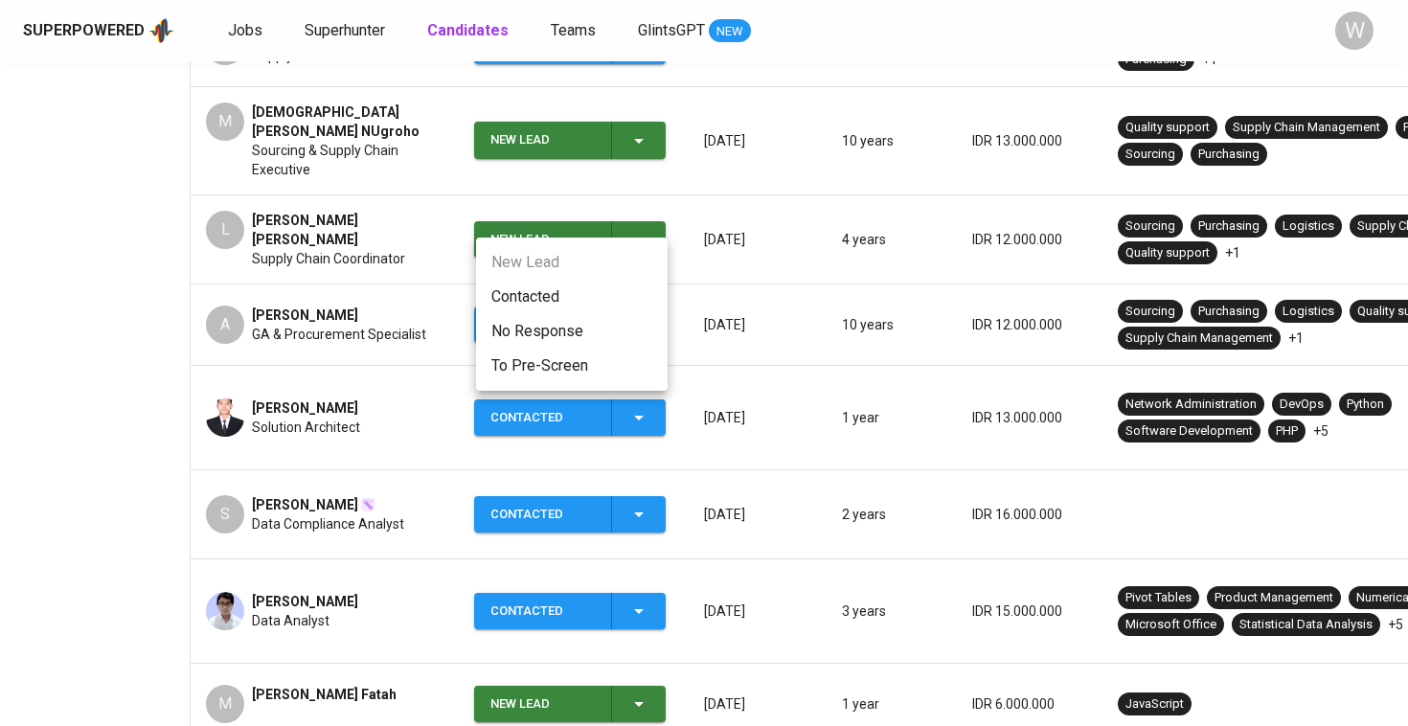
click at [588, 291] on li "Contacted" at bounding box center [572, 297] width 192 height 34
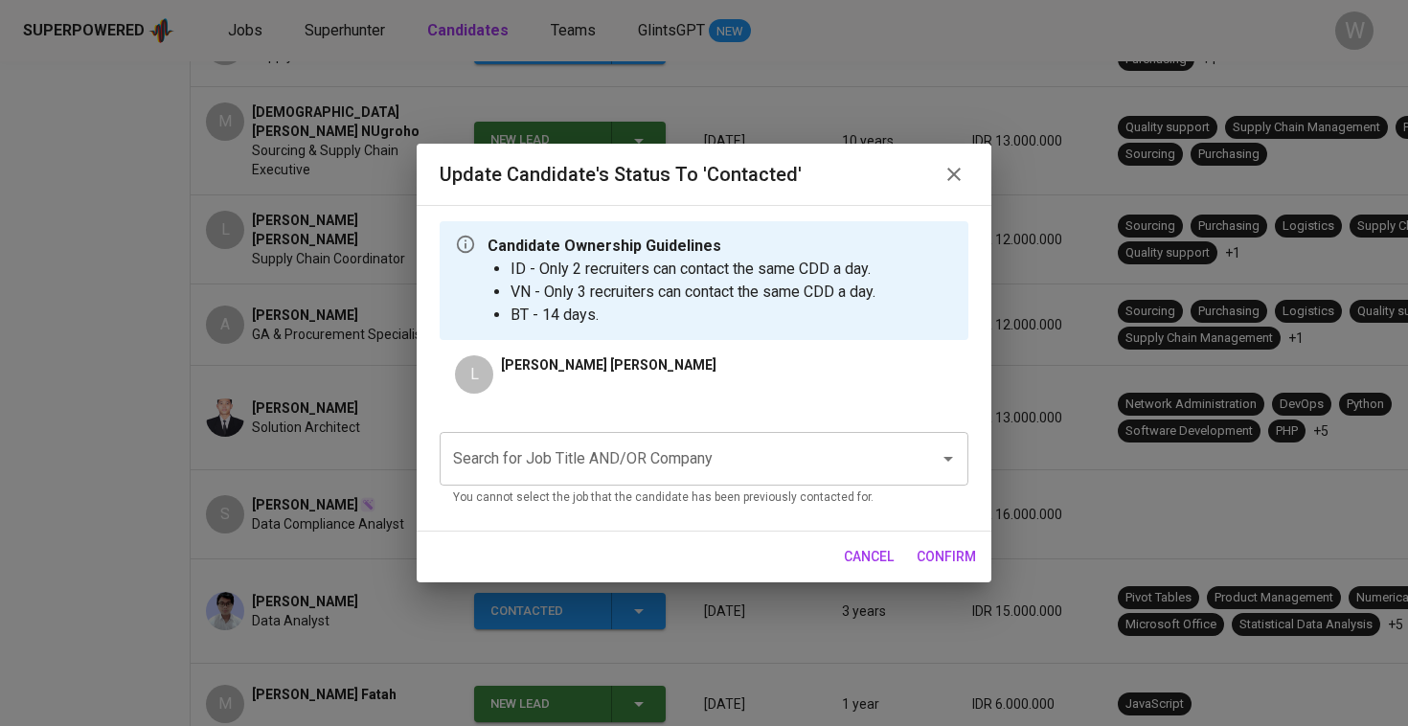
click at [620, 364] on p "[PERSON_NAME] [PERSON_NAME]" at bounding box center [609, 364] width 216 height 19
click at [612, 451] on input "Search for Job Title AND/OR Company" at bounding box center [677, 459] width 458 height 36
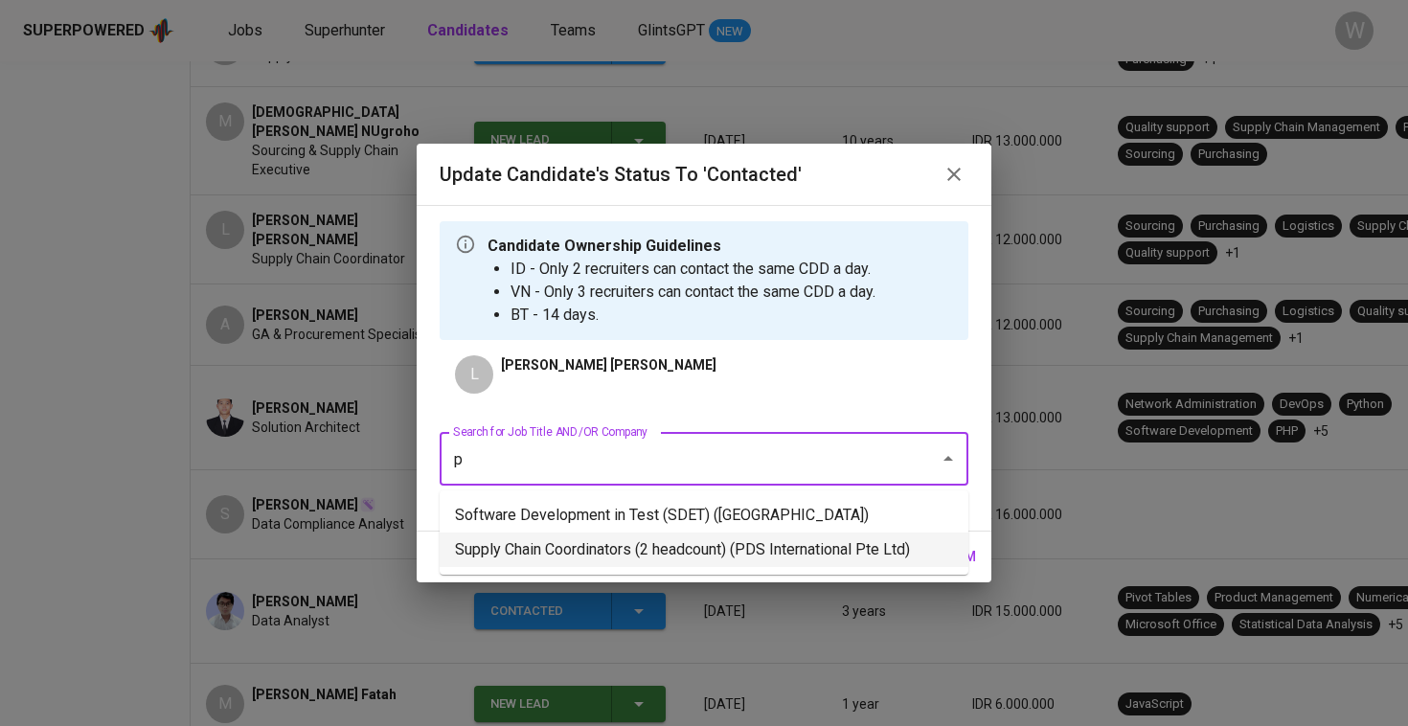
click at [584, 557] on li "Supply Chain Coordinators (2 headcount) (PDS International Pte Ltd)" at bounding box center [704, 550] width 529 height 34
type input "p"
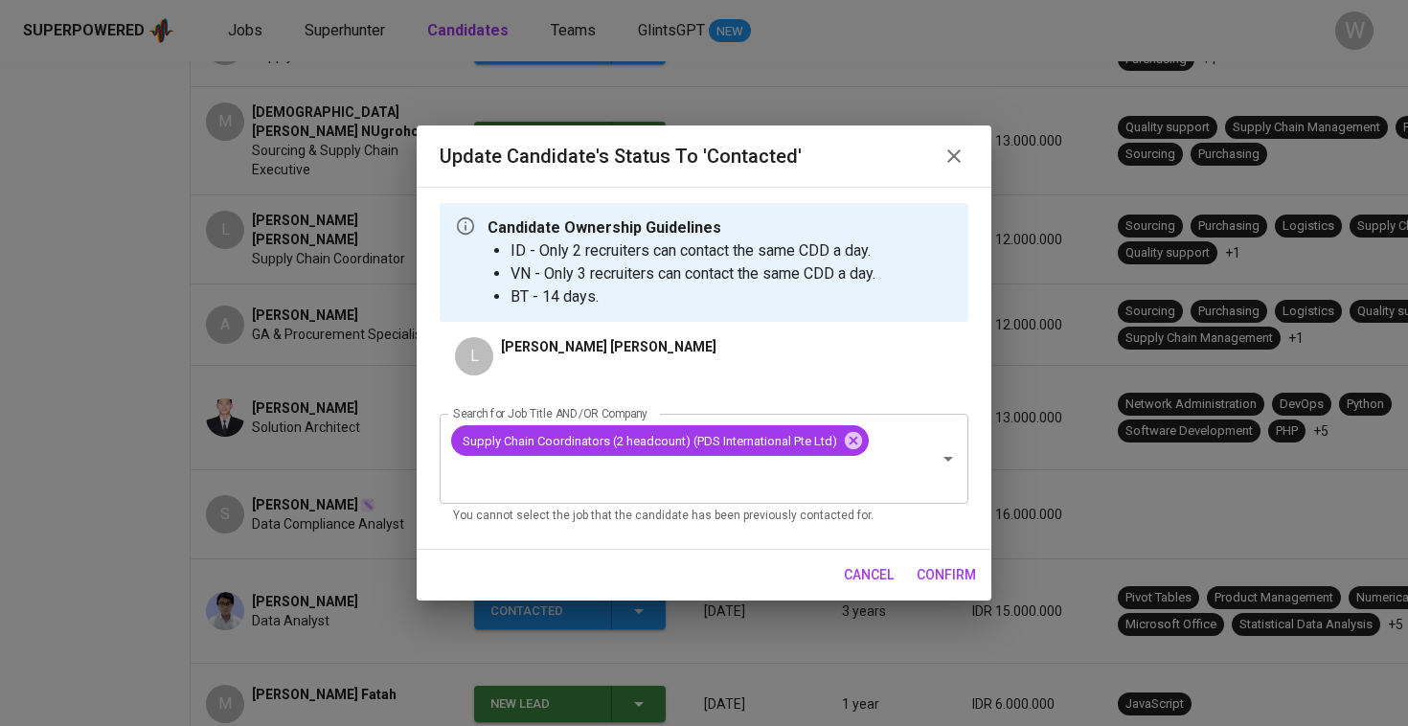
click at [935, 587] on button "confirm" at bounding box center [946, 575] width 75 height 35
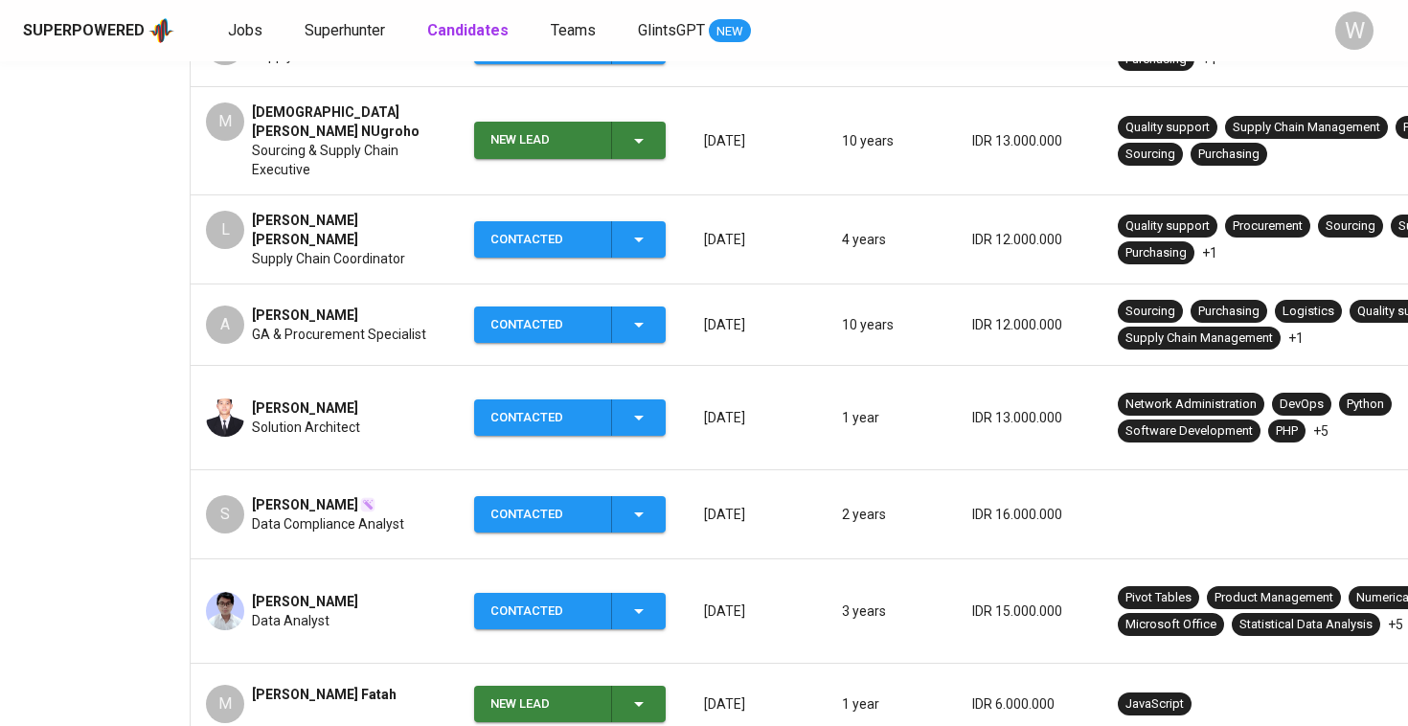
click at [631, 145] on div "New Lead" at bounding box center [570, 140] width 160 height 37
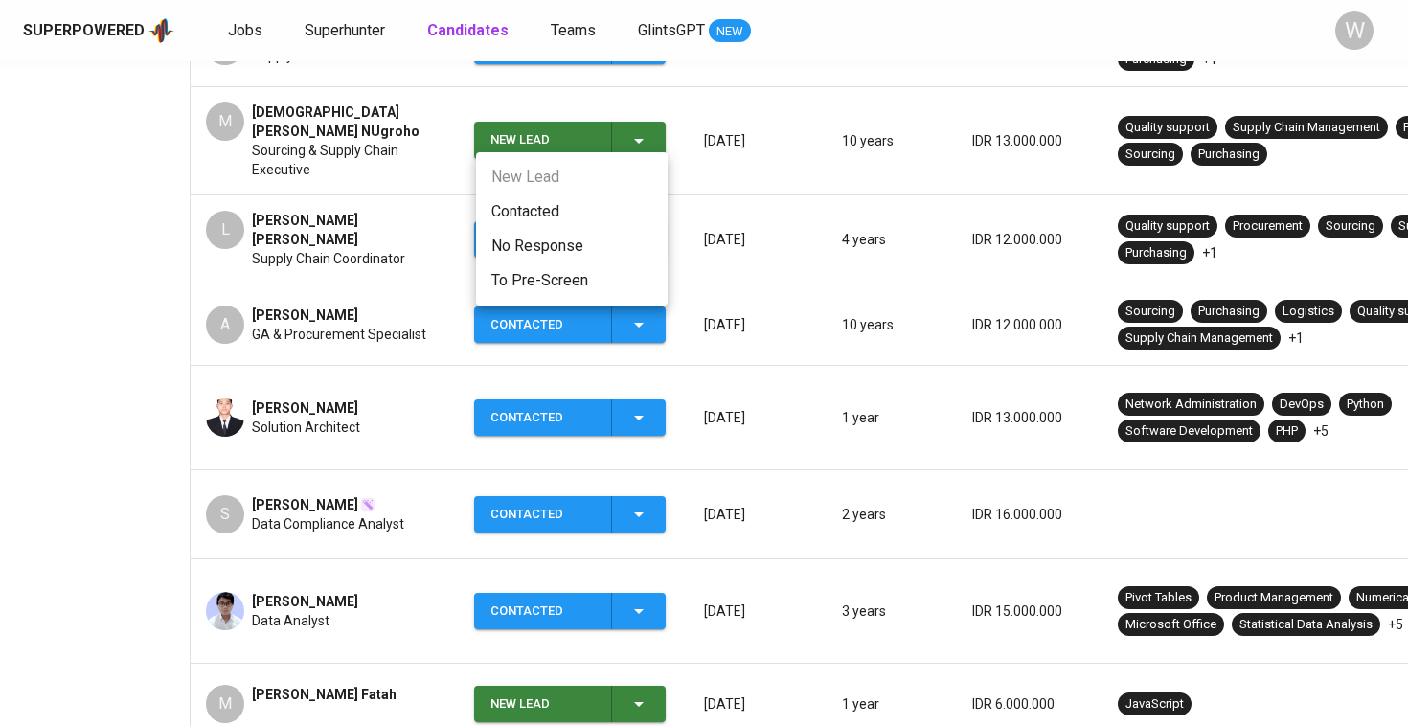
click at [597, 215] on li "Contacted" at bounding box center [572, 211] width 192 height 34
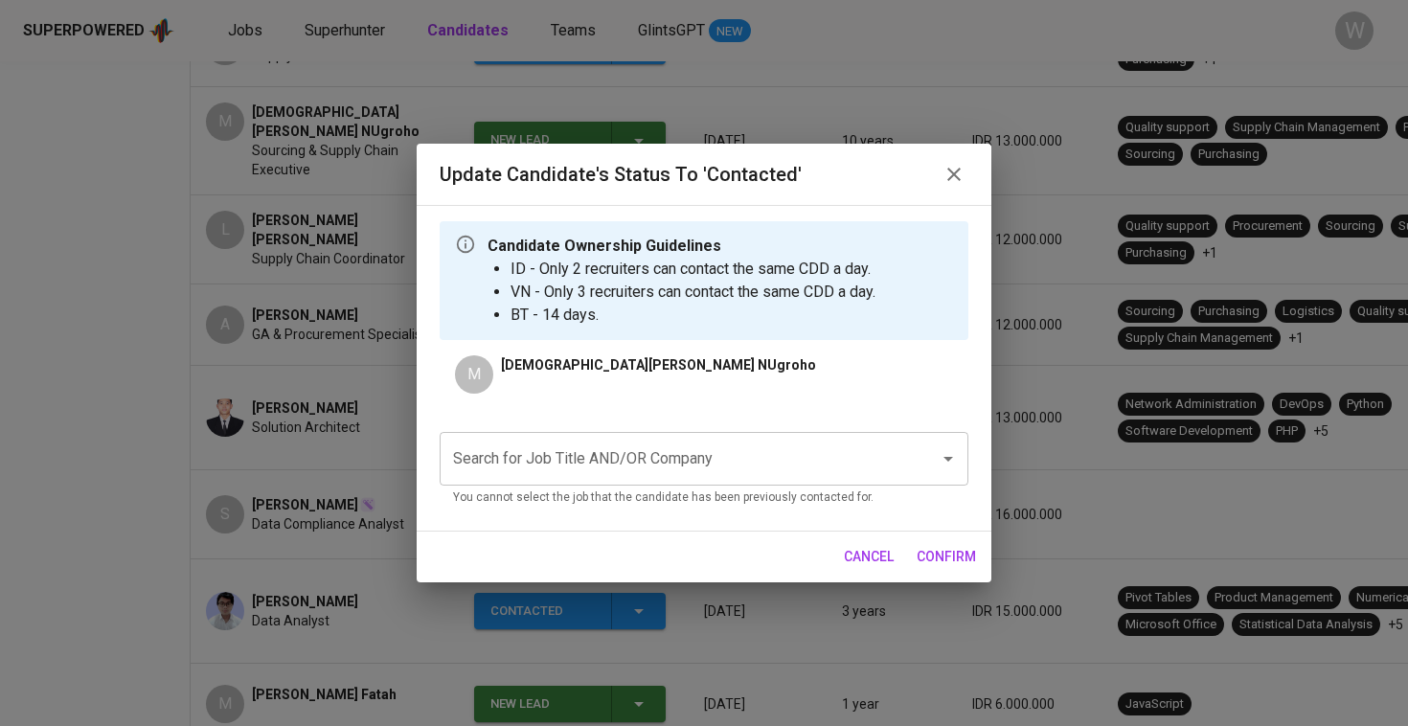
click at [609, 467] on input "Search for Job Title AND/OR Company" at bounding box center [677, 459] width 458 height 36
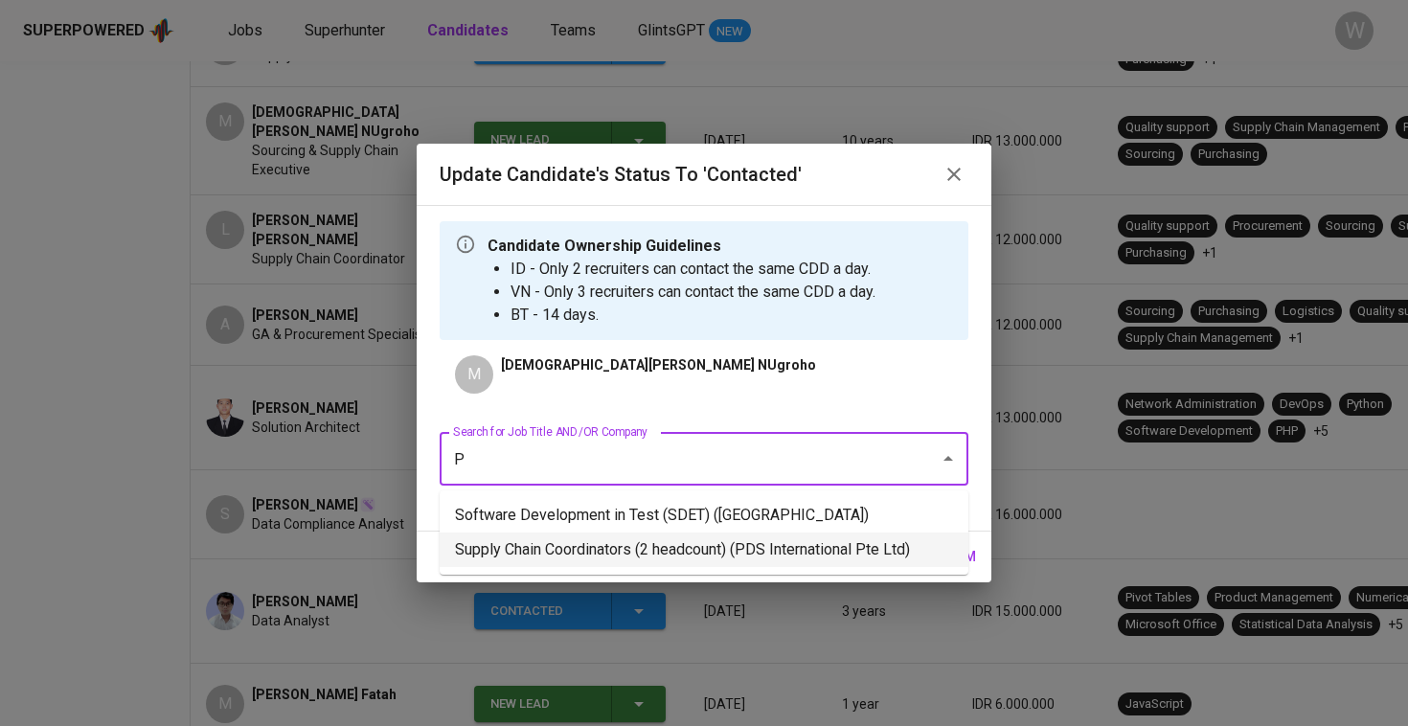
click at [617, 551] on li "Supply Chain Coordinators (2 headcount) (PDS International Pte Ltd)" at bounding box center [704, 550] width 529 height 34
type input "P"
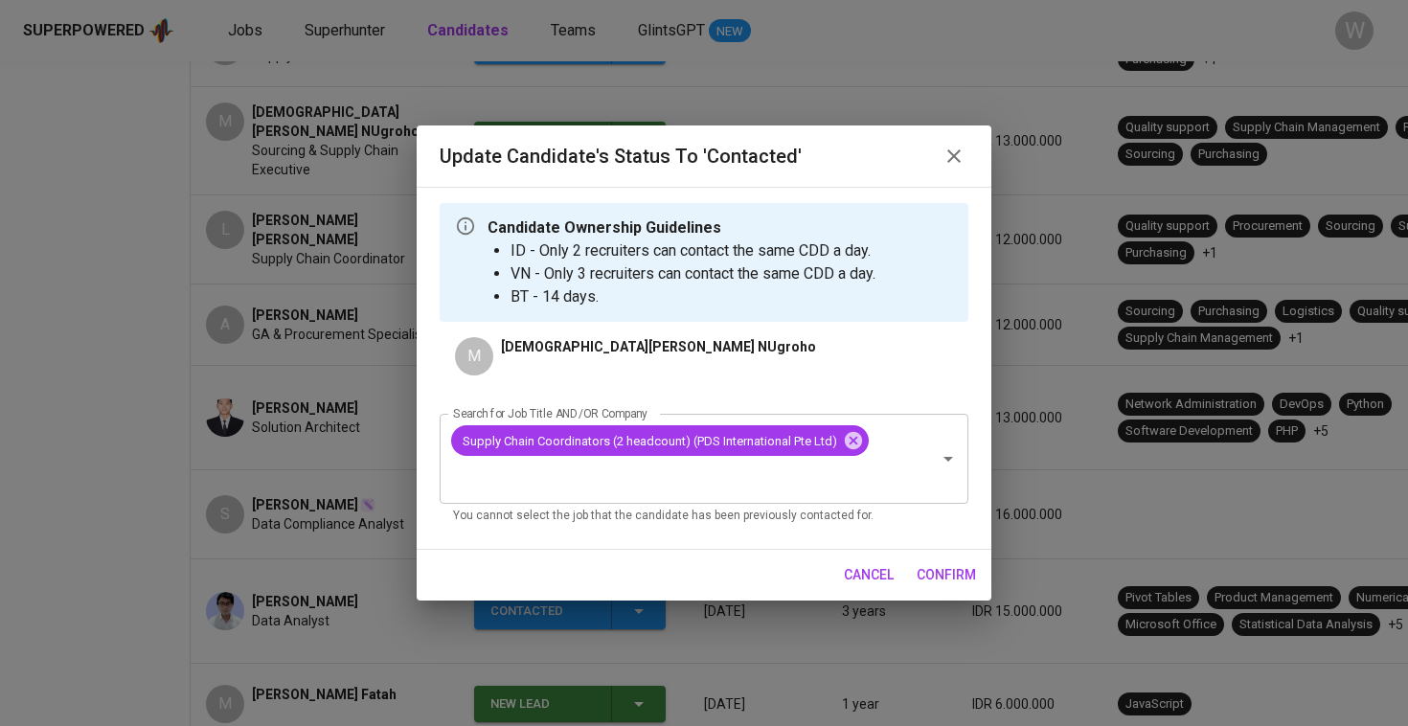
click at [940, 584] on span "confirm" at bounding box center [946, 575] width 59 height 24
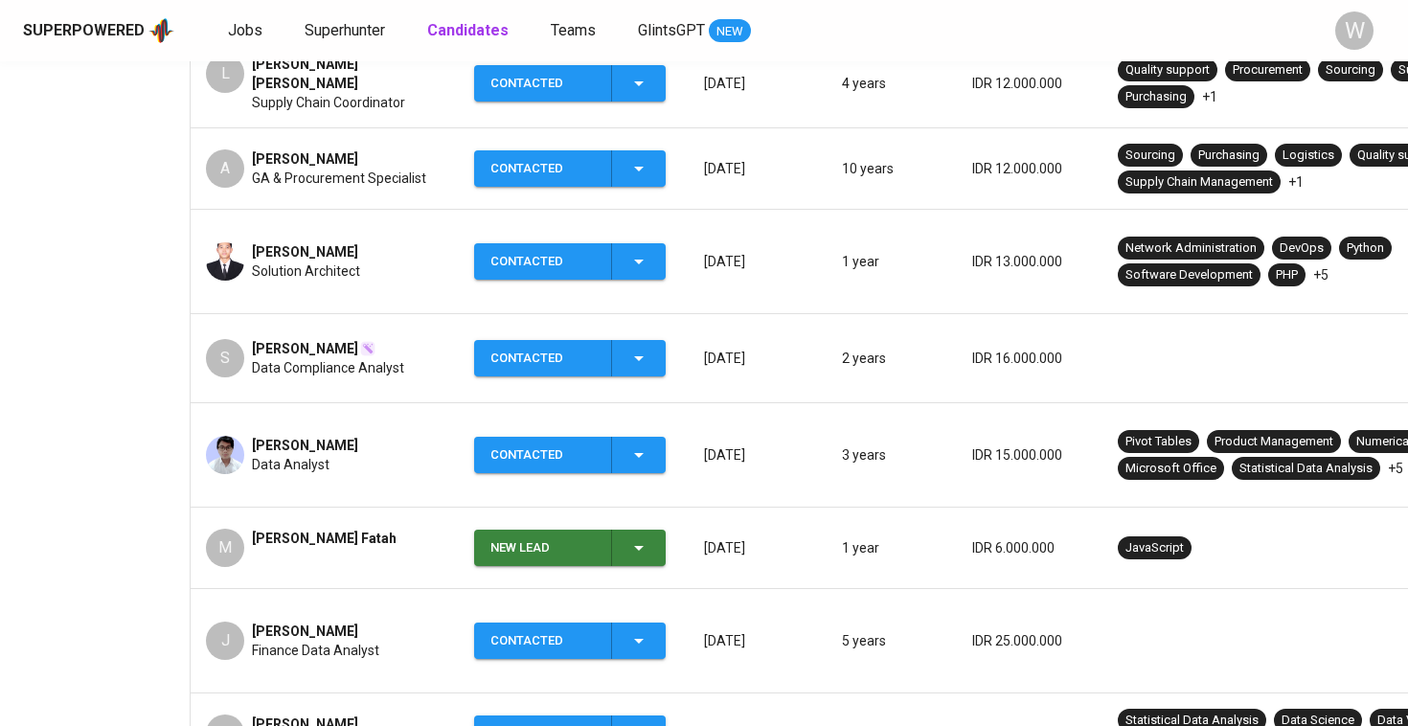
scroll to position [617, 0]
